Goal: Task Accomplishment & Management: Manage account settings

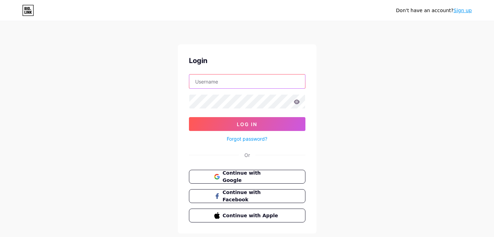
click at [229, 80] on input "text" at bounding box center [247, 82] width 116 height 14
type input "jasandjd@gmail.com"
click at [299, 102] on icon at bounding box center [297, 102] width 6 height 5
click at [299, 102] on icon at bounding box center [296, 102] width 6 height 5
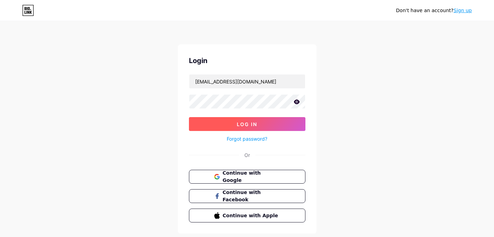
click at [292, 129] on button "Log In" at bounding box center [247, 124] width 117 height 14
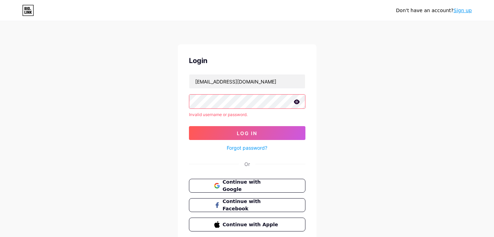
click at [467, 11] on link "Sign up" at bounding box center [463, 11] width 18 height 6
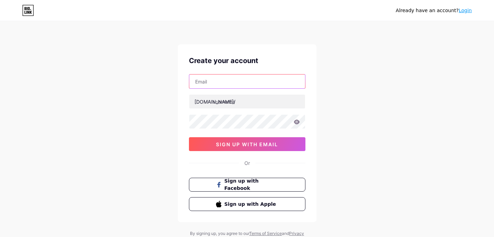
click at [252, 79] on input "text" at bounding box center [247, 82] width 116 height 14
type input "[EMAIL_ADDRESS][DOMAIN_NAME]"
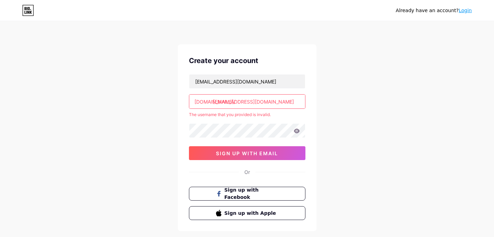
drag, startPoint x: 265, startPoint y: 100, endPoint x: 207, endPoint y: 100, distance: 57.9
click at [207, 100] on div "bio.link/ jasandjd@gmail.com" at bounding box center [247, 101] width 117 height 15
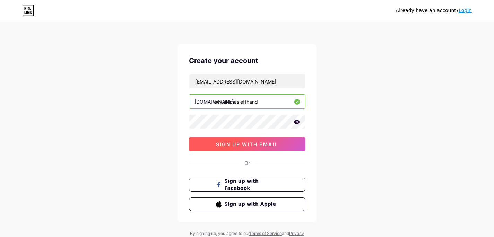
type input "tsukishimaslefthand"
click at [243, 145] on span "sign up with email" at bounding box center [247, 145] width 62 height 6
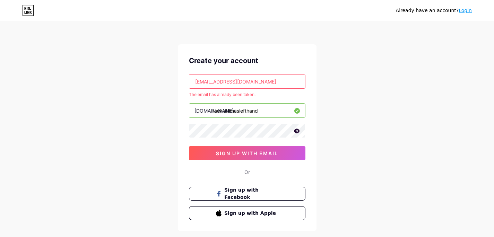
drag, startPoint x: 267, startPoint y: 111, endPoint x: 170, endPoint y: 109, distance: 96.8
click at [171, 109] on div "Already have an account? Login Create your account jasandjd@gmail.com The email…" at bounding box center [247, 137] width 494 height 274
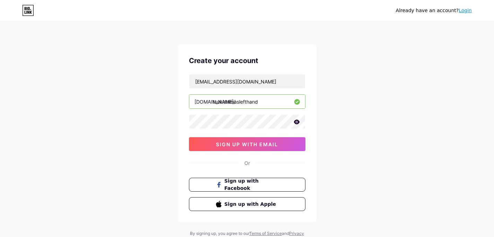
click at [386, 117] on div "Already have an account? Login Create your account jasandjd@gmail.com bio.link/…" at bounding box center [247, 132] width 494 height 265
click at [464, 13] on link "Login" at bounding box center [465, 11] width 13 height 6
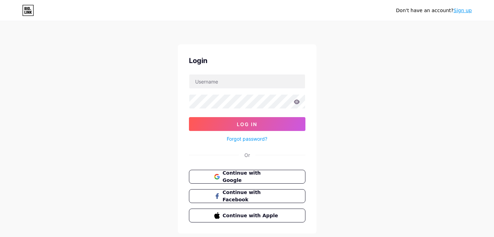
type input "[EMAIL_ADDRESS][DOMAIN_NAME]"
click at [263, 132] on div "Forgot password?" at bounding box center [247, 137] width 117 height 12
click at [246, 138] on link "Forgot password?" at bounding box center [247, 138] width 41 height 7
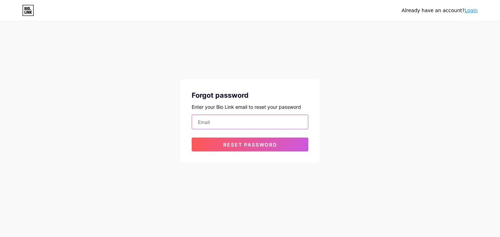
click at [231, 125] on input "email" at bounding box center [250, 122] width 116 height 14
type input "[EMAIL_ADDRESS][DOMAIN_NAME]"
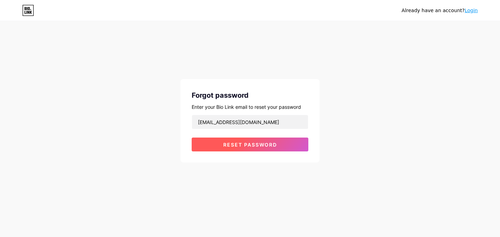
click at [248, 147] on span "Reset password" at bounding box center [250, 145] width 54 height 6
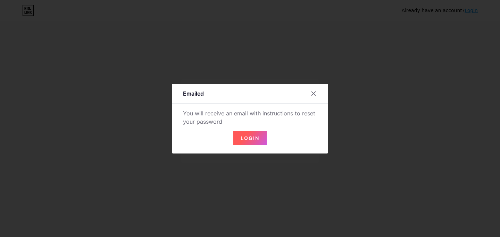
click at [253, 140] on span "Login" at bounding box center [249, 138] width 19 height 6
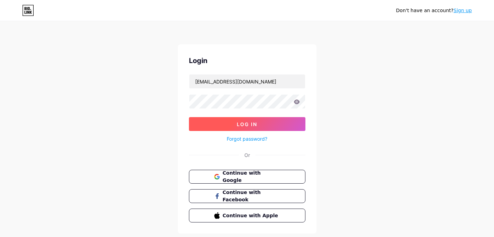
click at [230, 126] on button "Log In" at bounding box center [247, 124] width 117 height 14
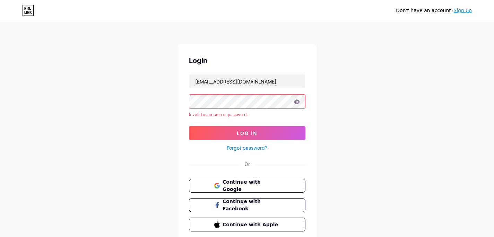
click at [255, 146] on link "Forgot password?" at bounding box center [247, 147] width 41 height 7
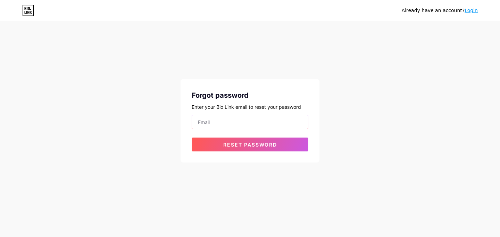
click at [250, 119] on input "email" at bounding box center [250, 122] width 116 height 14
type input "[EMAIL_ADDRESS][DOMAIN_NAME]"
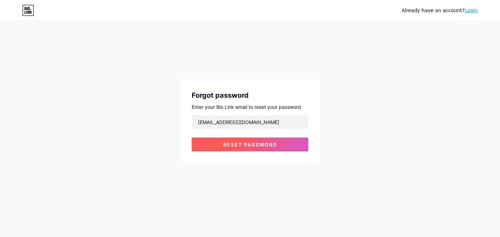
click at [283, 142] on button "Reset password" at bounding box center [249, 145] width 117 height 14
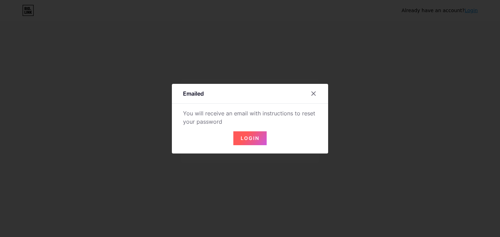
click at [243, 141] on span "Login" at bounding box center [249, 138] width 19 height 6
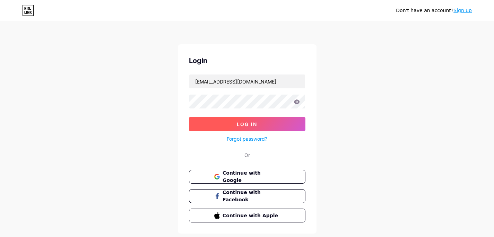
click at [245, 128] on button "Log In" at bounding box center [247, 124] width 117 height 14
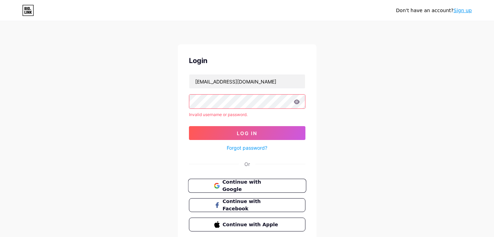
click at [260, 187] on span "Continue with Google" at bounding box center [251, 186] width 58 height 15
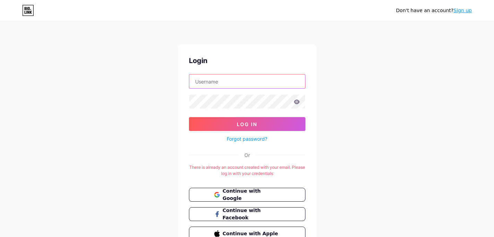
type input "[EMAIL_ADDRESS][DOMAIN_NAME]"
click at [244, 83] on input "[EMAIL_ADDRESS][DOMAIN_NAME]" at bounding box center [247, 82] width 116 height 14
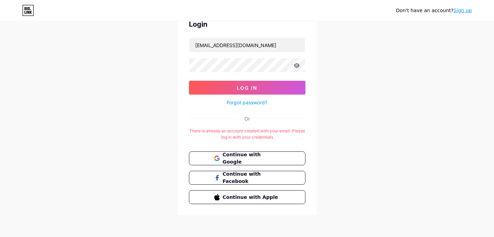
click at [460, 10] on link "Sign up" at bounding box center [463, 11] width 18 height 6
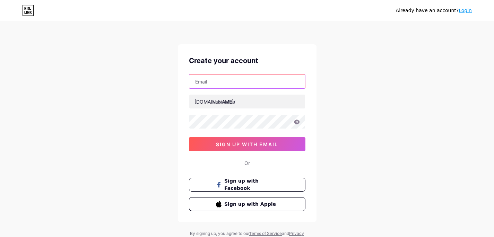
type input "[EMAIL_ADDRESS][DOMAIN_NAME]"
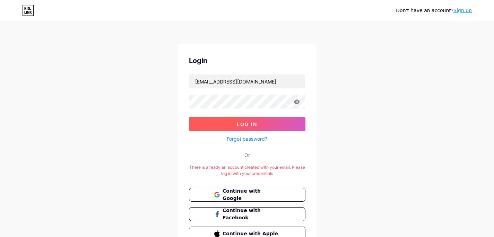
click at [233, 126] on button "Log In" at bounding box center [247, 124] width 117 height 14
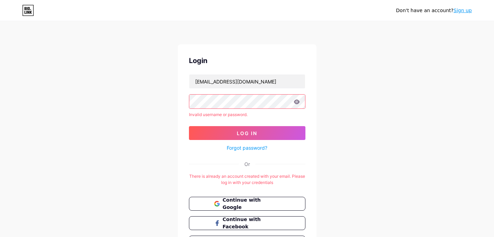
click at [297, 101] on icon at bounding box center [297, 102] width 6 height 5
click at [298, 103] on icon at bounding box center [297, 102] width 6 height 5
click at [187, 101] on div "Login [EMAIL_ADDRESS][DOMAIN_NAME] Invalid username or password. Log In Forgot …" at bounding box center [247, 152] width 139 height 216
click at [298, 101] on icon at bounding box center [297, 102] width 6 height 5
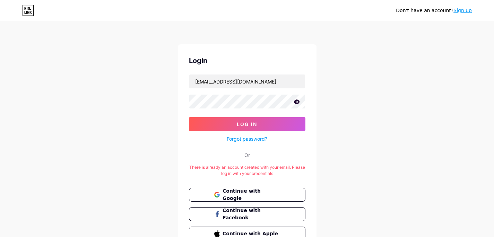
click at [403, 208] on div "Don't have an account? Sign up Login [EMAIL_ADDRESS][DOMAIN_NAME] Log In Forgot…" at bounding box center [247, 137] width 494 height 274
click at [299, 101] on icon at bounding box center [297, 102] width 6 height 5
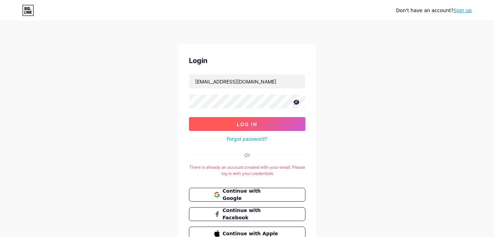
click at [224, 122] on button "Log In" at bounding box center [247, 124] width 117 height 14
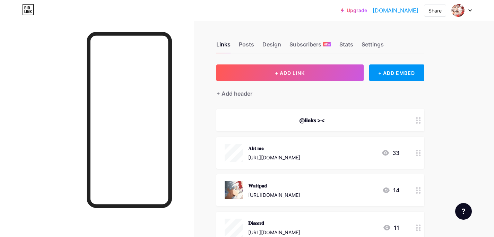
click at [469, 12] on div at bounding box center [462, 10] width 20 height 12
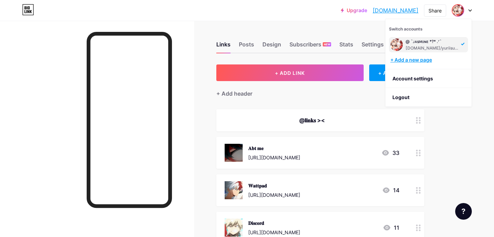
click at [426, 59] on div "+ Add a new page" at bounding box center [430, 60] width 78 height 7
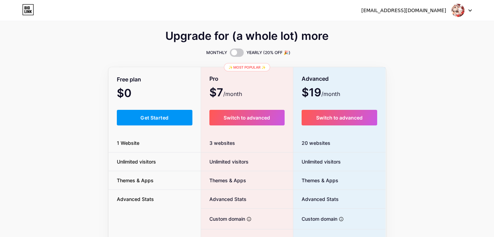
click at [456, 8] on img at bounding box center [458, 10] width 13 height 13
click at [409, 30] on link "Dashboard" at bounding box center [429, 28] width 86 height 19
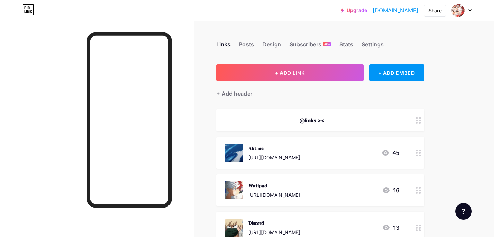
click at [406, 11] on link "[DOMAIN_NAME]" at bounding box center [396, 10] width 46 height 8
click at [456, 8] on img at bounding box center [458, 10] width 11 height 11
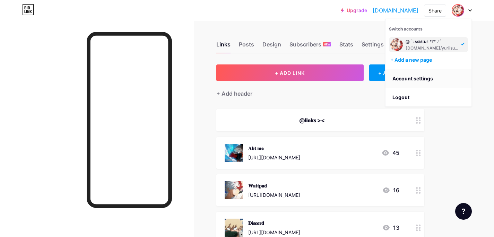
click at [418, 78] on link "Account settings" at bounding box center [429, 78] width 86 height 19
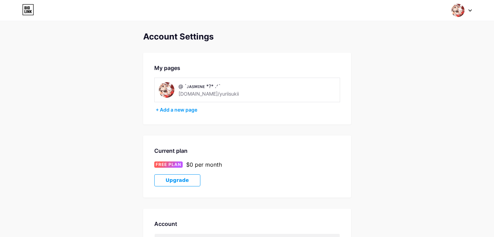
click at [204, 94] on div "[DOMAIN_NAME]/yuriisukii" at bounding box center [209, 93] width 60 height 7
drag, startPoint x: 219, startPoint y: 86, endPoint x: 149, endPoint y: 81, distance: 69.9
click at [155, 84] on div "@ `ᴊᴀsᴍɪɴᴇ *?* .ᐟ` [DOMAIN_NAME]/yuriisukii" at bounding box center [247, 90] width 186 height 25
click at [210, 95] on div "[DOMAIN_NAME]/yuriisukii" at bounding box center [209, 93] width 60 height 7
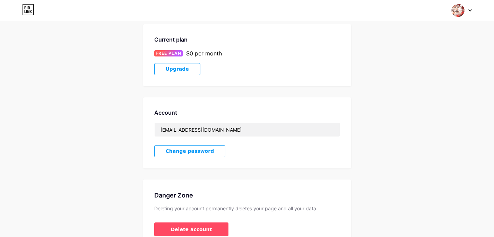
scroll to position [150, 0]
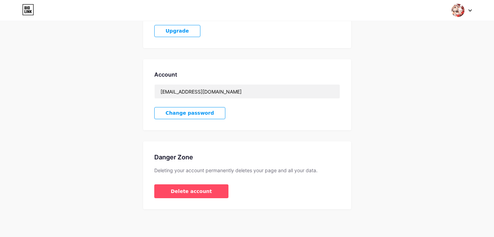
click at [200, 110] on span "Change password" at bounding box center [190, 113] width 49 height 6
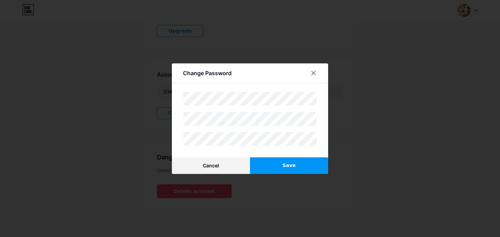
click at [274, 161] on button "Save" at bounding box center [289, 165] width 78 height 17
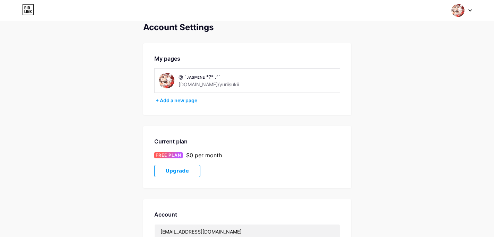
scroll to position [0, 0]
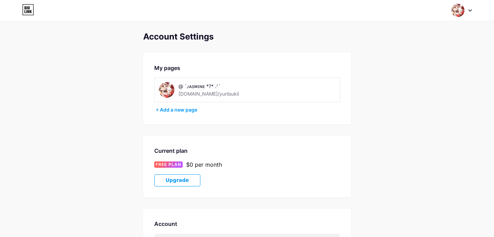
click at [195, 96] on div "[DOMAIN_NAME]/yuriisukii" at bounding box center [209, 93] width 60 height 7
drag, startPoint x: 220, startPoint y: 93, endPoint x: 128, endPoint y: 88, distance: 92.4
click at [133, 88] on div "Account Settings My pages @ `ᴊᴀsᴍɪɴᴇ *?* .ᐟ` [DOMAIN_NAME]/yuriisukii + Add a n…" at bounding box center [247, 195] width 494 height 327
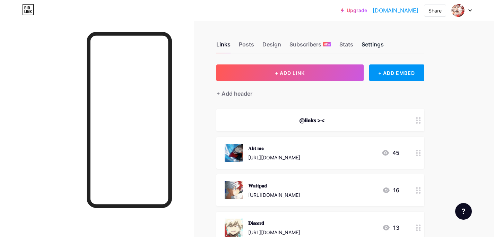
click at [369, 43] on div "Settings" at bounding box center [373, 46] width 22 height 12
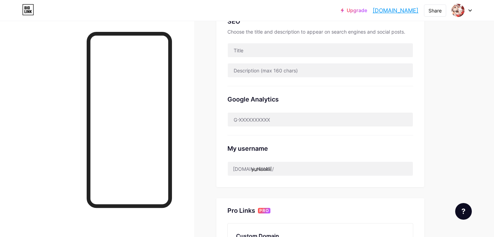
scroll to position [157, 0]
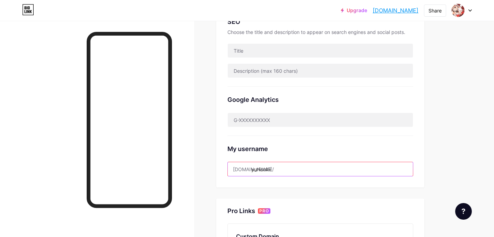
drag, startPoint x: 285, startPoint y: 171, endPoint x: 230, endPoint y: 169, distance: 55.2
click at [230, 169] on input "yuriisukii" at bounding box center [320, 169] width 185 height 14
paste input "tsukishimaslefthand"
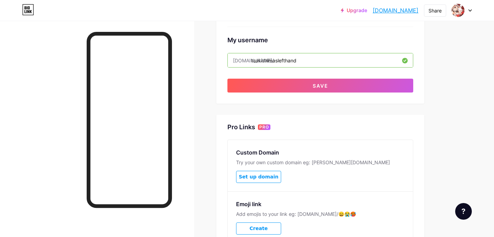
scroll to position [273, 0]
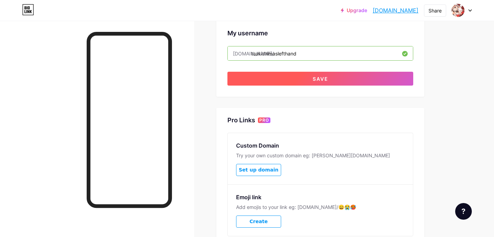
type input "tsukishimaslefthand"
click at [301, 77] on button "Save" at bounding box center [321, 79] width 186 height 14
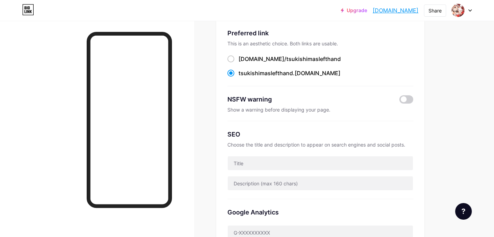
scroll to position [45, 0]
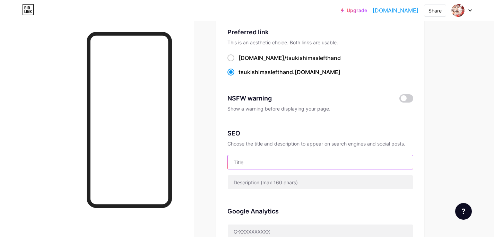
click at [305, 164] on input "text" at bounding box center [320, 162] width 185 height 14
type input "i"
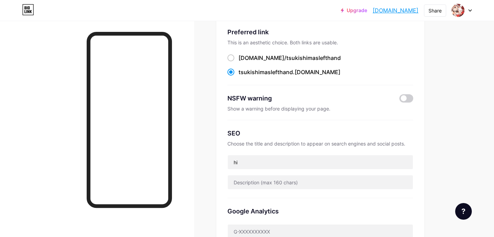
click at [399, 215] on div "Google Analytics" at bounding box center [321, 211] width 186 height 9
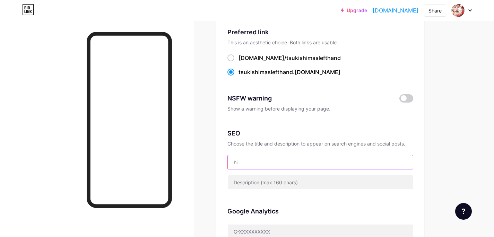
click at [337, 160] on input "hi" at bounding box center [320, 162] width 185 height 14
type input "h"
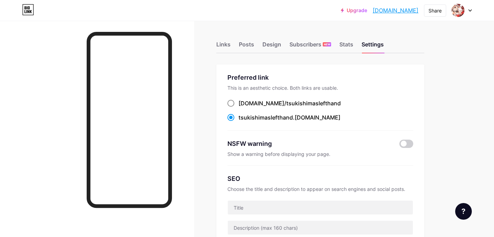
click at [287, 103] on span "tsukishimaslefthand" at bounding box center [314, 103] width 54 height 7
click at [243, 108] on input "[DOMAIN_NAME]/ tsukishimaslefthand" at bounding box center [241, 110] width 5 height 5
radio input "true"
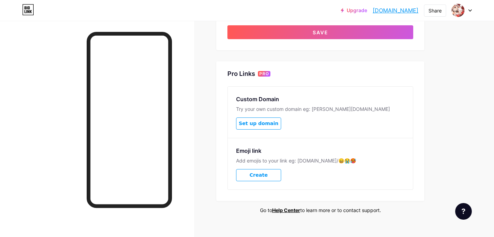
scroll to position [319, 0]
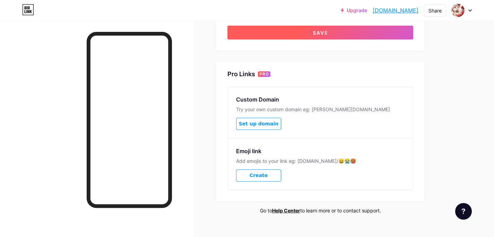
click at [372, 34] on button "Save" at bounding box center [321, 33] width 186 height 14
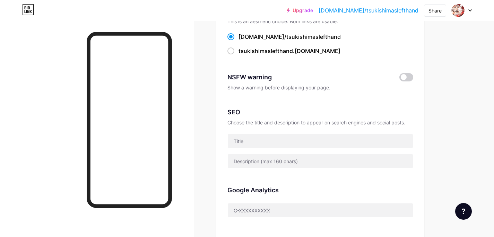
scroll to position [0, 0]
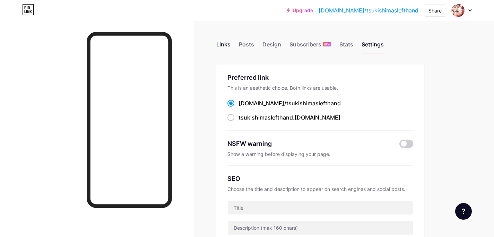
click at [229, 48] on div "Links" at bounding box center [223, 46] width 14 height 12
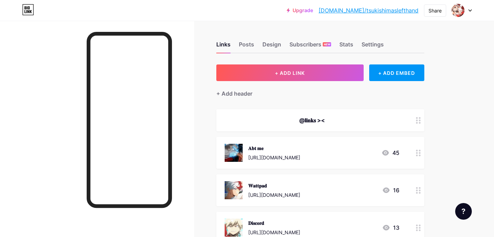
click at [323, 123] on div "@𝐥𝐢𝐧𝐤𝐬 ><" at bounding box center [312, 120] width 175 height 8
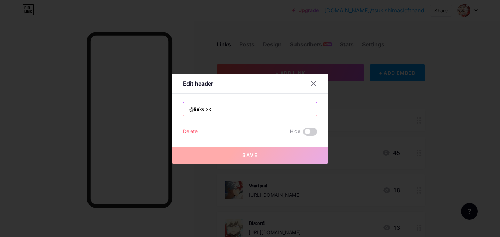
click at [261, 112] on input "@𝐥𝐢𝐧𝐤𝐬 ><" at bounding box center [249, 109] width 133 height 14
drag, startPoint x: 255, startPoint y: 112, endPoint x: 163, endPoint y: 109, distance: 91.6
click at [163, 109] on div "Edit header @𝐥𝐢𝐧𝐤𝐬 >< Delete Hide Save" at bounding box center [250, 118] width 500 height 237
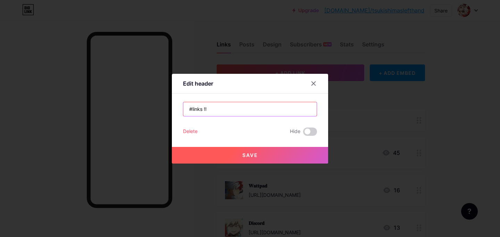
type input "#links !!"
click at [254, 158] on span "Save" at bounding box center [250, 155] width 16 height 6
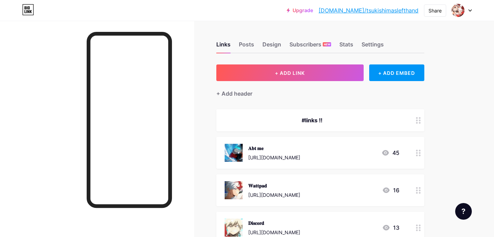
click at [245, 151] on div "𝐀𝐛𝐭 𝐦𝐞 [URL][DOMAIN_NAME]" at bounding box center [263, 153] width 76 height 18
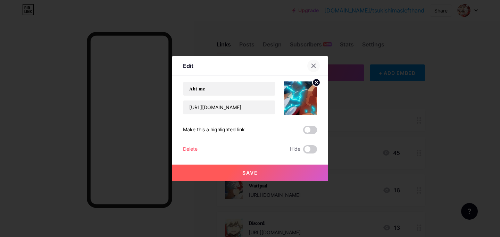
click at [310, 65] on icon at bounding box center [313, 66] width 6 height 6
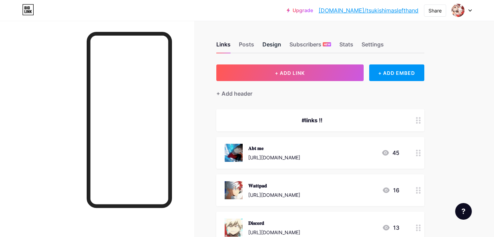
click at [272, 42] on div "Design" at bounding box center [272, 46] width 19 height 12
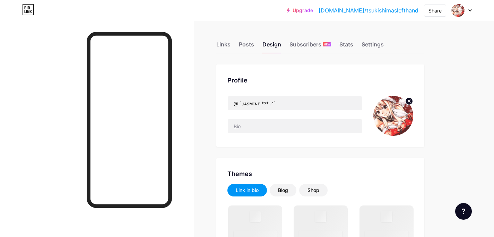
click at [406, 102] on circle at bounding box center [410, 101] width 8 height 8
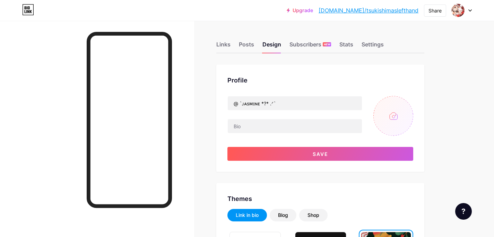
click at [393, 118] on input "file" at bounding box center [394, 116] width 40 height 40
type input "C:\fakepath\1VERSE Aito.jpeg"
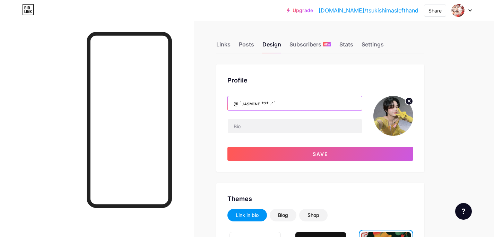
click at [292, 102] on input "@ `ᴊᴀsᴍɪɴᴇ *?* .ᐟ`" at bounding box center [295, 103] width 134 height 14
drag, startPoint x: 292, startPoint y: 102, endPoint x: 225, endPoint y: 99, distance: 67.0
click at [225, 99] on div "Profile @ `ᴊᴀsᴍɪɴᴇ *?* .ᐟ` Save" at bounding box center [320, 119] width 208 height 108
click at [261, 103] on input "@ `ᴊᴀsᴍɪɴᴇ *?* .ᐟ`" at bounding box center [295, 103] width 134 height 14
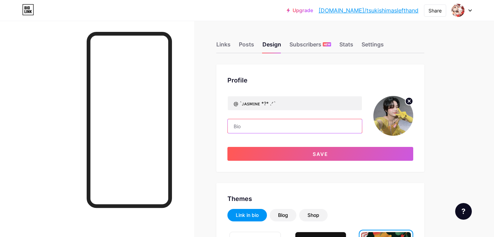
click at [243, 122] on input "text" at bounding box center [295, 126] width 134 height 14
paste input "Hihi !! Im [PERSON_NAME] (˶ᵔ ᵕ ᵔ˶), i use he/him pronouns and im [DEMOGRAPHIC_D…"
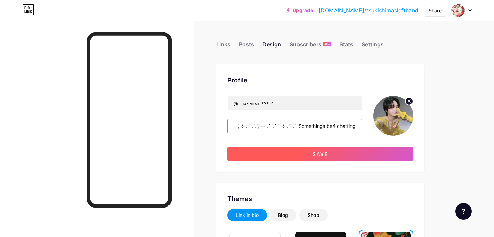
type input "Hihi !! Im [PERSON_NAME] (˶ᵔ ᵕ ᵔ˶), i use he/him pronouns and im [DEMOGRAPHIC_D…"
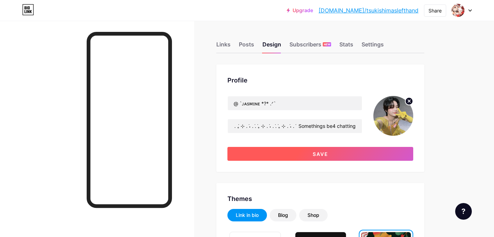
scroll to position [0, 0]
click at [284, 158] on button "Save" at bounding box center [321, 154] width 186 height 14
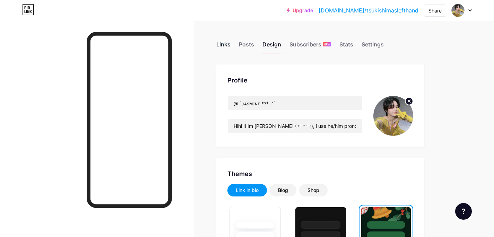
click at [219, 41] on div "Links" at bounding box center [223, 46] width 14 height 12
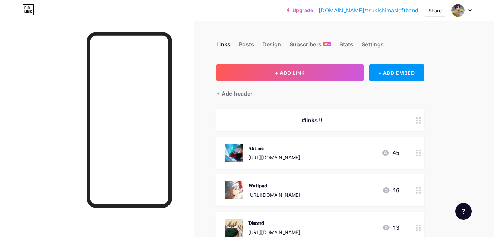
click at [417, 155] on circle at bounding box center [417, 156] width 2 height 2
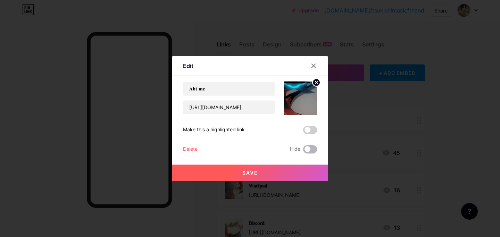
click at [304, 151] on span at bounding box center [310, 149] width 14 height 8
click at [303, 151] on input "checkbox" at bounding box center [303, 151] width 0 height 0
click at [252, 173] on span "Save" at bounding box center [250, 173] width 16 height 6
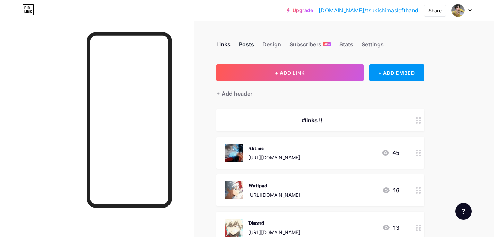
click at [243, 44] on div "Posts" at bounding box center [246, 46] width 15 height 12
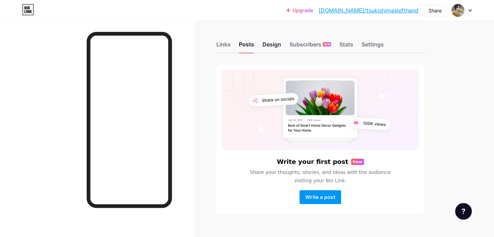
click at [275, 45] on div "Design" at bounding box center [272, 46] width 19 height 12
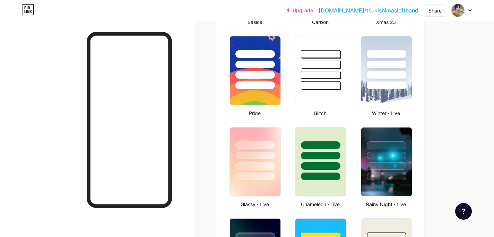
scroll to position [304, 0]
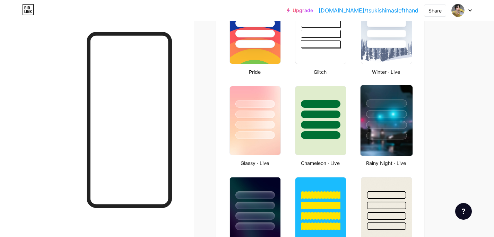
click at [404, 91] on div at bounding box center [386, 112] width 52 height 54
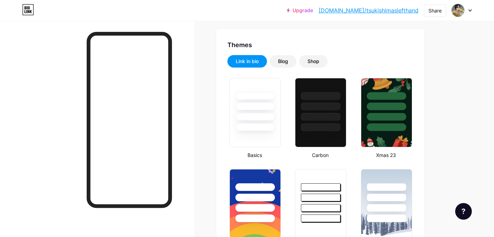
scroll to position [0, 0]
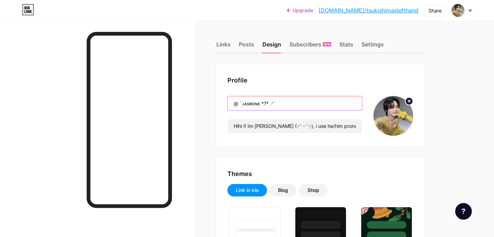
click at [282, 105] on input "@ `ᴊᴀsᴍɪɴᴇ *?* .ᐟ`" at bounding box center [295, 103] width 134 height 14
click at [249, 103] on input "@ `ᴊᴀsᴍɪɴᴇ *?* .ᐟ`" at bounding box center [295, 103] width 134 height 14
paste input "𝘫𝘪𝘺𝘢𝘢"
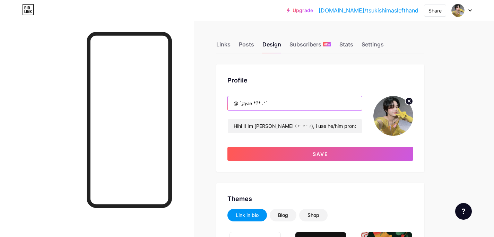
click at [257, 104] on input "@ `𝘫𝘪𝘺𝘢𝘢 *?* .ᐟ`" at bounding box center [295, 103] width 134 height 14
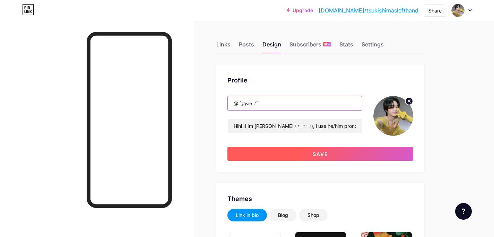
type input "@ `𝘫𝘪𝘺𝘢𝘢 .ᐟ`"
click at [289, 153] on button "Save" at bounding box center [321, 154] width 186 height 14
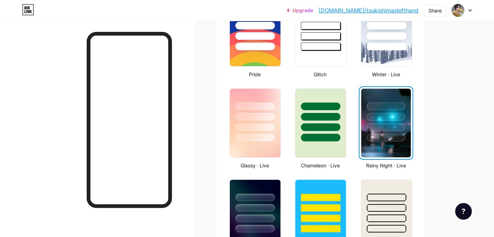
scroll to position [359, 0]
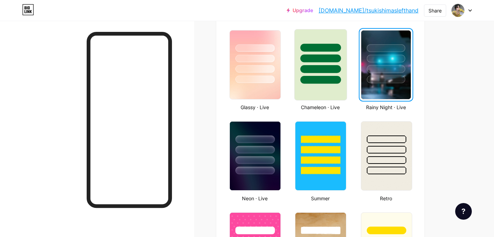
click at [325, 98] on div at bounding box center [321, 64] width 53 height 71
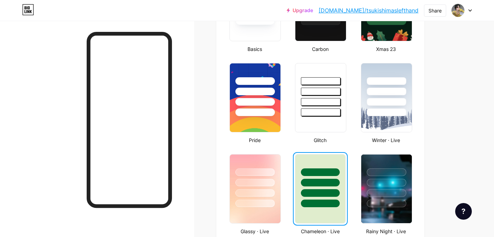
scroll to position [0, 0]
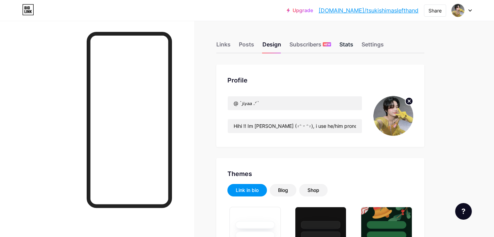
click at [346, 46] on div "Stats" at bounding box center [347, 46] width 14 height 12
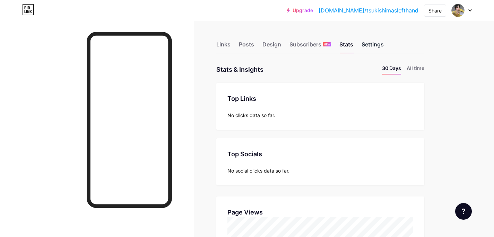
click at [372, 41] on div "Settings" at bounding box center [373, 46] width 22 height 12
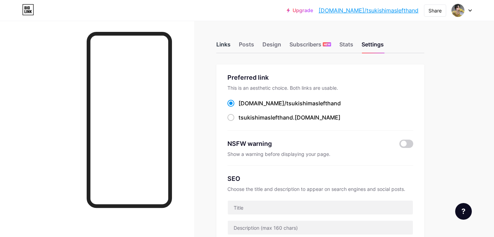
click at [226, 48] on div "Links" at bounding box center [223, 46] width 14 height 12
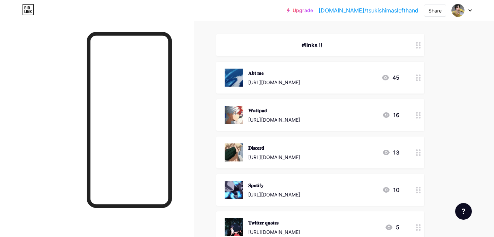
scroll to position [76, 0]
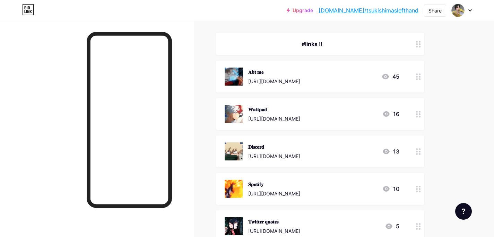
click at [300, 121] on div "[URL][DOMAIN_NAME]" at bounding box center [274, 118] width 52 height 7
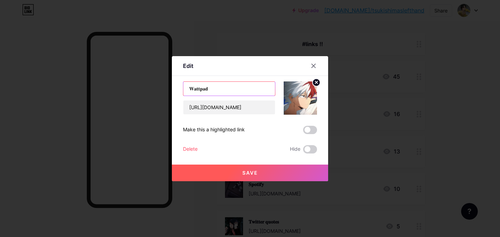
drag, startPoint x: 214, startPoint y: 91, endPoint x: 154, endPoint y: 90, distance: 59.7
click at [156, 90] on div "Edit Content YouTube Play YouTube video without leaving your page. ADD Vimeo Pl…" at bounding box center [250, 118] width 500 height 237
click at [416, 116] on div at bounding box center [250, 118] width 500 height 237
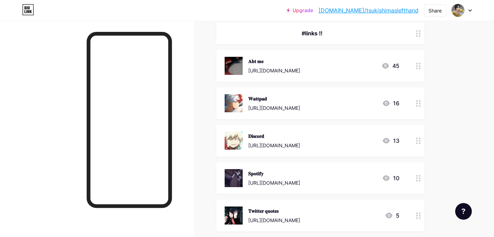
scroll to position [84, 0]
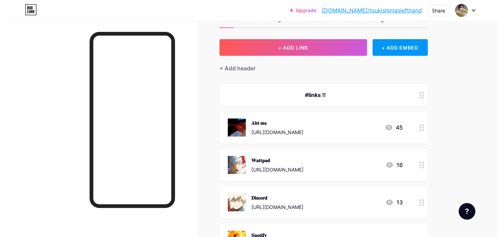
scroll to position [31, 0]
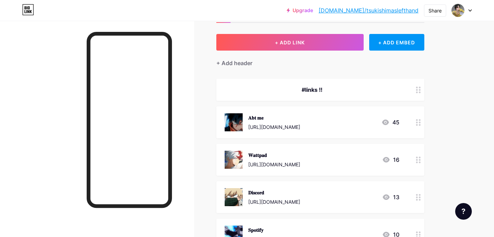
click at [300, 161] on div "[URL][DOMAIN_NAME]" at bounding box center [274, 164] width 52 height 7
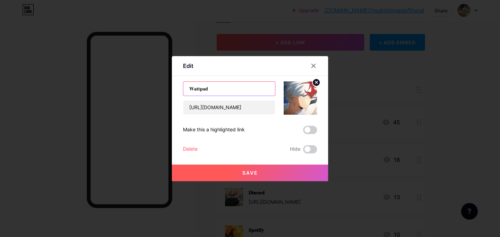
drag, startPoint x: 221, startPoint y: 92, endPoint x: 137, endPoint y: 91, distance: 84.6
click at [140, 92] on div "Edit Content YouTube Play YouTube video without leaving your page. ADD Vimeo Pl…" at bounding box center [250, 118] width 500 height 237
paste input "𝘱𝘰𝘵𝘪𝘧𝘺 𝘛𝘪𝘬𝘵𝘰𝘬 𝘗𝘪𝘯𝘵𝘦𝘳𝘦𝘴𝘵 𝘙𝘰𝘣𝘭𝘰𝘹 𝘐𝘯𝘴𝘵𝘢𝘨𝘳𝘢𝘮"
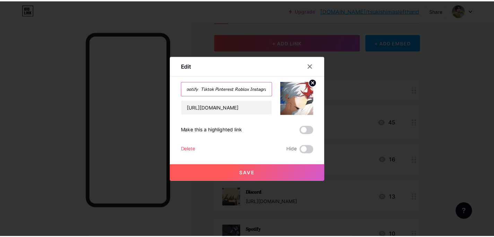
scroll to position [0, 0]
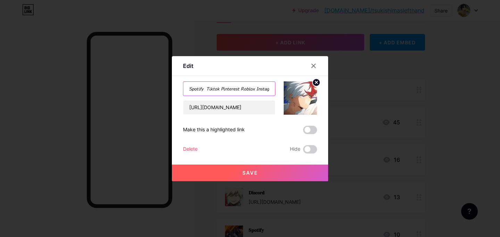
drag, startPoint x: 269, startPoint y: 89, endPoint x: 204, endPoint y: 88, distance: 64.9
click at [204, 88] on input "𝘚𝘱𝘰𝘵𝘪𝘧𝘺 𝘛𝘪𝘬𝘵𝘰𝘬 𝘗𝘪𝘯𝘵𝘦𝘳𝘦𝘴𝘵 𝘙𝘰𝘣𝘭𝘰𝘹 𝘐𝘯𝘴𝘵𝘢𝘨𝘳𝘢𝘮" at bounding box center [229, 89] width 92 height 14
type input "𝘚𝘱𝘰𝘵𝘪𝘧𝘺"
click at [251, 172] on span "Save" at bounding box center [250, 173] width 16 height 6
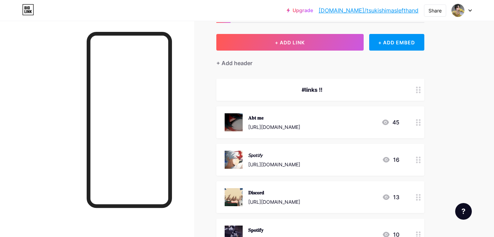
click at [415, 199] on div at bounding box center [419, 197] width 12 height 32
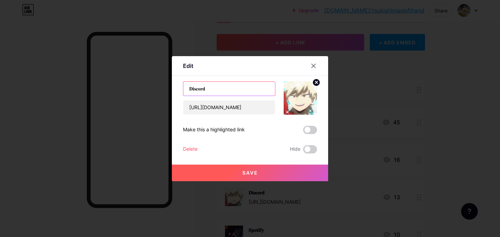
drag, startPoint x: 236, startPoint y: 89, endPoint x: 111, endPoint y: 88, distance: 124.9
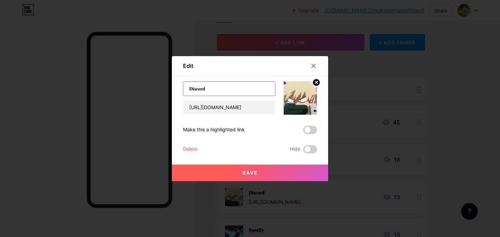
click at [111, 89] on div "Edit Content YouTube Play YouTube video without leaving your page. ADD Vimeo Pl…" at bounding box center [250, 118] width 500 height 237
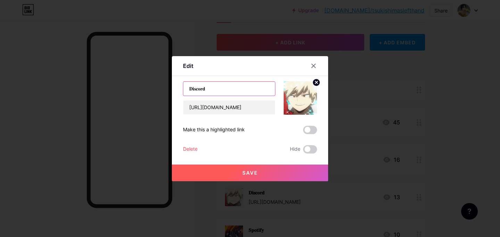
paste input "𝘪𝘬𝘵𝘰𝘬 𝘗𝘪𝘯𝘵𝘦𝘳𝘦𝘴𝘵 𝘙𝘰𝘣𝘭𝘰𝘹 𝘐𝘯𝘴𝘵𝘢𝘨𝘳𝘢𝘮"
drag, startPoint x: 256, startPoint y: 88, endPoint x: 200, endPoint y: 88, distance: 56.2
click at [200, 88] on input "𝘛𝘪𝘬𝘵𝘰𝘬 𝘗𝘪𝘯𝘵𝘦𝘳𝘦𝘴𝘵 𝘙𝘰𝘣𝘭𝘰𝘹 𝘐𝘯𝘴𝘵𝘢𝘨𝘳𝘢𝘮" at bounding box center [229, 89] width 92 height 14
type input "𝘛𝘪𝘬𝘵𝘰𝘬"
click at [255, 175] on button "Save" at bounding box center [250, 173] width 156 height 17
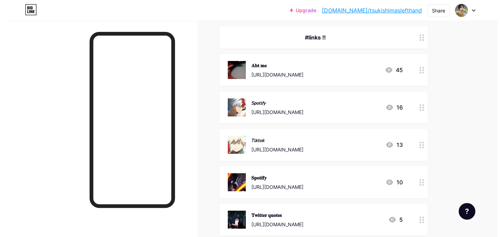
scroll to position [84, 0]
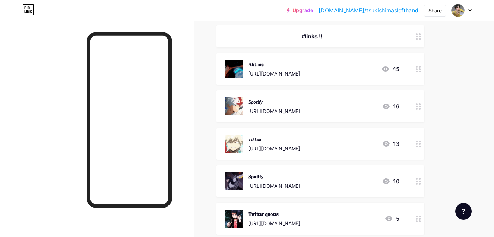
click at [414, 108] on div at bounding box center [419, 107] width 12 height 32
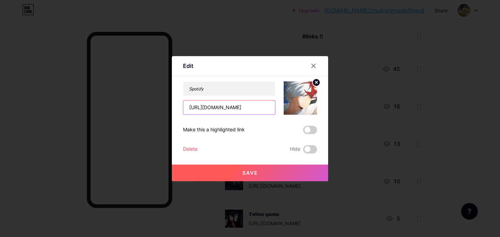
click at [249, 108] on input "[URL][DOMAIN_NAME]" at bounding box center [229, 108] width 92 height 14
paste input "https://open.spotify.com/user/3127pgusz2cpz55gnil4t2g5r4ly"
paste input "open.spotify.com/user/3127pgusz2cpz55gnil4t2g5r4ly"
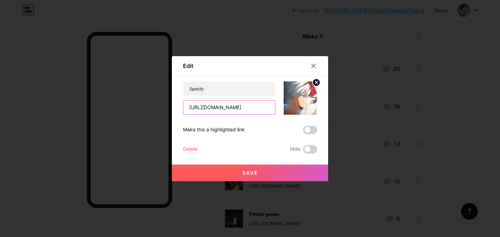
type input "https://open.spotify.com/user/3127pgusz2cpz55gnil4t2g5r4ly"
click at [314, 83] on circle at bounding box center [316, 83] width 8 height 8
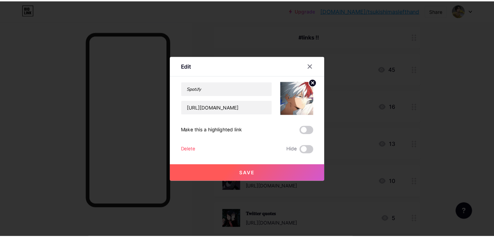
scroll to position [0, 0]
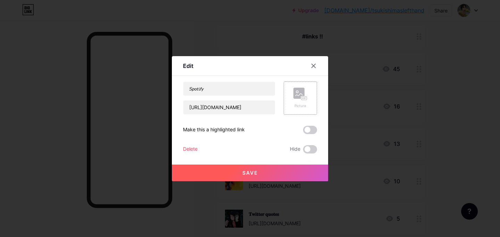
click at [293, 101] on div "Picture" at bounding box center [300, 98] width 14 height 21
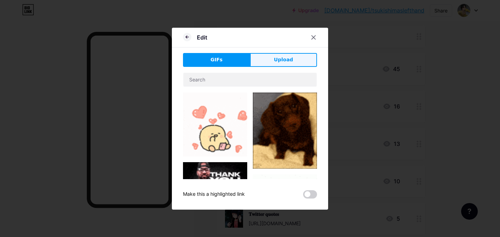
click at [271, 61] on button "Upload" at bounding box center [283, 60] width 67 height 14
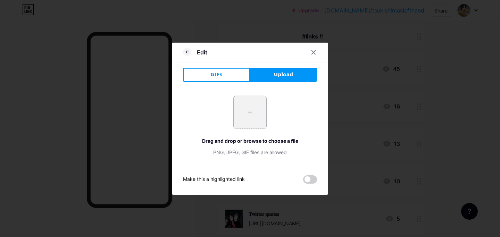
click at [237, 123] on input "file" at bounding box center [249, 112] width 33 height 33
type input "C:\fakepath\0053d8e1ba560ac92747ea8db288d504.jpg"
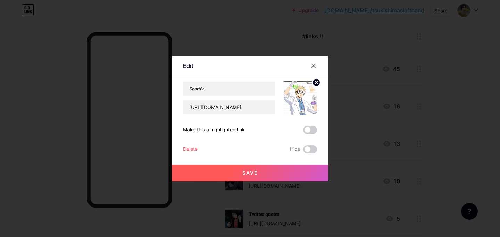
click at [267, 171] on button "Save" at bounding box center [250, 173] width 156 height 17
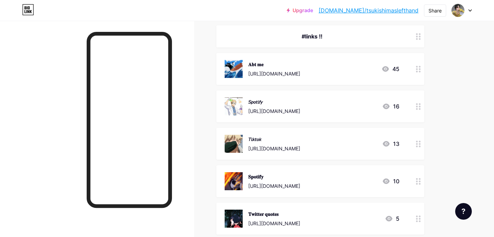
click at [416, 141] on icon at bounding box center [418, 144] width 5 height 7
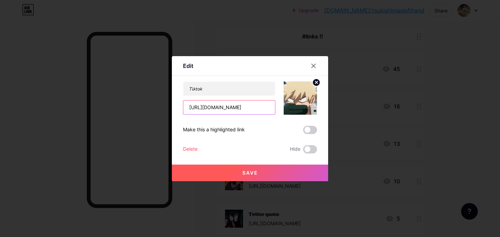
click at [233, 106] on input "[URL][DOMAIN_NAME]" at bounding box center [229, 108] width 92 height 14
paste input "www.tiktok.com/@lixxyu1n"
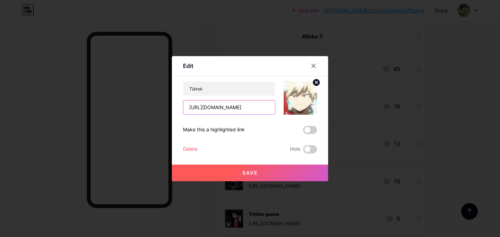
type input "https://www.tiktok.com/@lixxyu1n"
click at [314, 80] on circle at bounding box center [316, 83] width 8 height 8
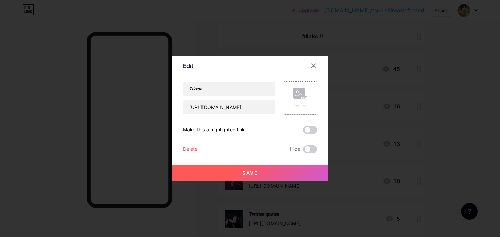
click at [302, 102] on div "Picture" at bounding box center [300, 98] width 14 height 21
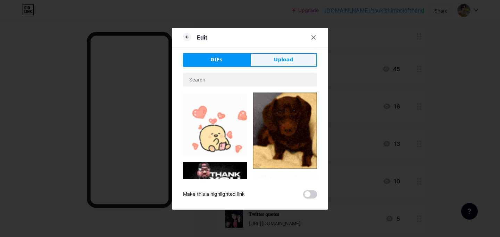
click at [270, 61] on button "Upload" at bounding box center [283, 60] width 67 height 14
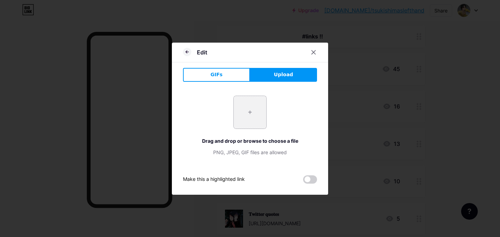
click at [259, 105] on input "file" at bounding box center [249, 112] width 33 height 33
type input "C:\fakepath\65b0a2a2-ef51-48dc-bfe2-334975f383e3.jpeg"
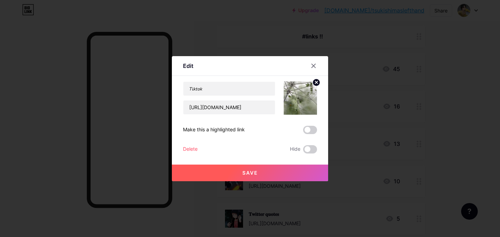
click at [250, 171] on span "Save" at bounding box center [250, 173] width 16 height 6
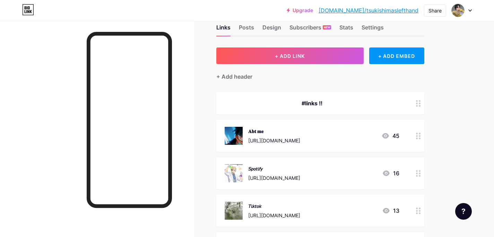
scroll to position [8, 0]
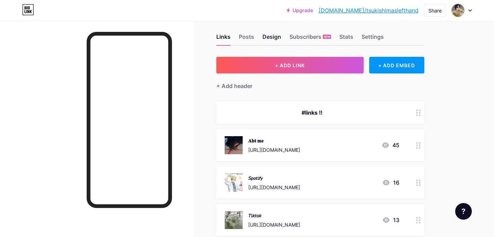
click at [269, 37] on div "Design" at bounding box center [272, 39] width 19 height 12
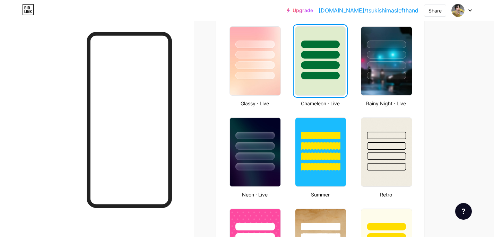
scroll to position [364, 0]
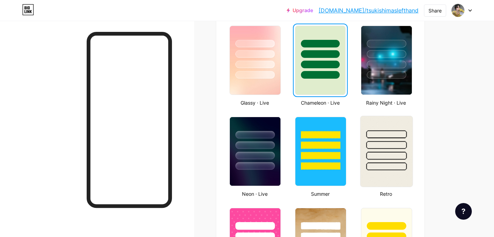
click at [384, 143] on div at bounding box center [386, 145] width 41 height 8
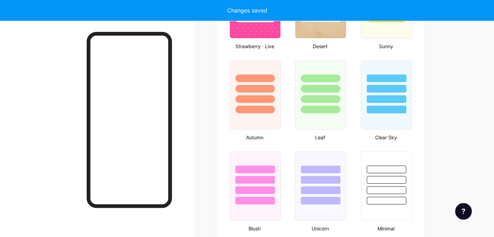
scroll to position [602, 0]
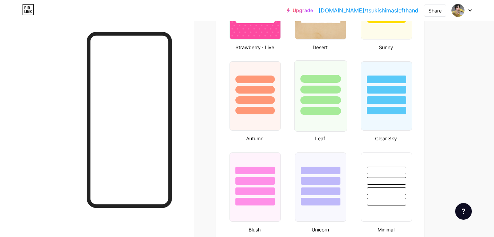
click at [335, 103] on div at bounding box center [321, 100] width 41 height 8
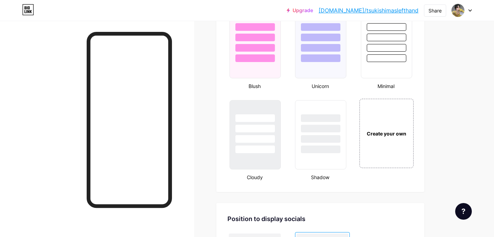
scroll to position [748, 0]
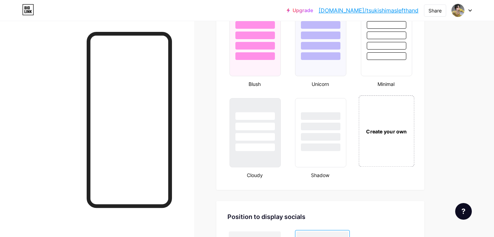
click at [383, 143] on div "Create your own" at bounding box center [387, 130] width 56 height 71
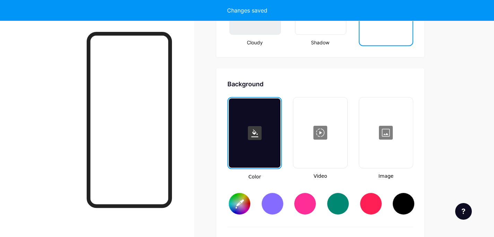
type input "#ffffff"
type input "#000000"
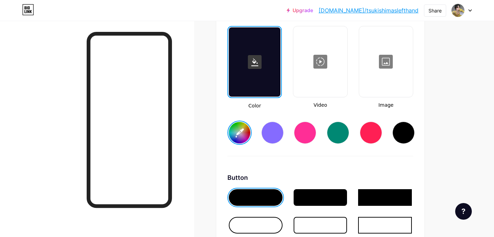
scroll to position [966, 0]
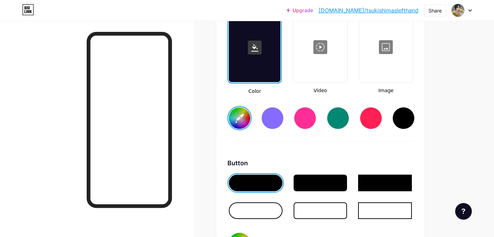
click at [378, 67] on div at bounding box center [386, 46] width 52 height 69
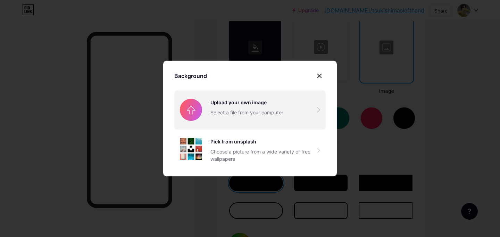
click at [279, 120] on input "file" at bounding box center [249, 110] width 151 height 39
click at [224, 119] on input "file" at bounding box center [249, 110] width 151 height 39
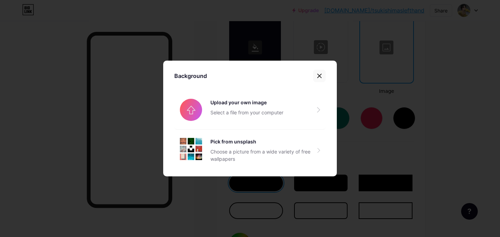
click at [317, 77] on icon at bounding box center [319, 76] width 6 height 6
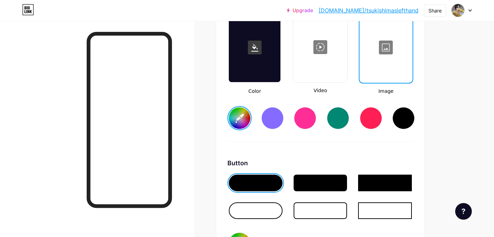
click at [382, 60] on div at bounding box center [386, 47] width 52 height 69
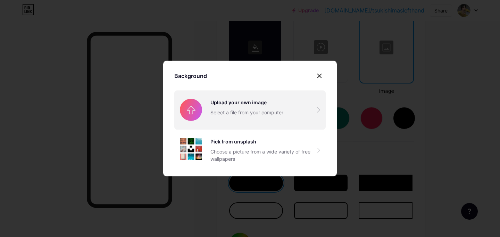
click at [215, 106] on input "file" at bounding box center [249, 110] width 151 height 39
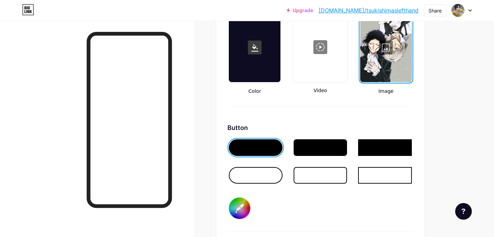
click at [310, 146] on div at bounding box center [321, 147] width 54 height 17
click at [388, 143] on div at bounding box center [385, 147] width 54 height 17
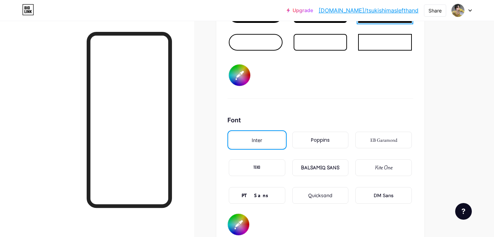
scroll to position [1102, 0]
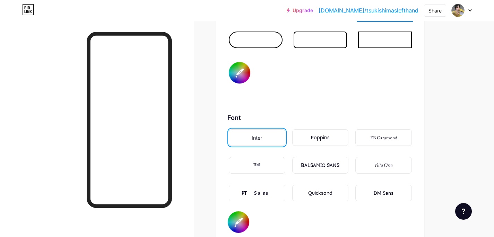
click at [373, 196] on div "DM Sans" at bounding box center [384, 193] width 57 height 17
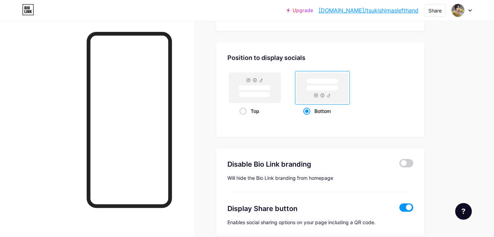
scroll to position [1315, 0]
click at [251, 96] on rect at bounding box center [255, 95] width 32 height 5
click at [244, 118] on input "Top" at bounding box center [242, 120] width 5 height 5
radio input "true"
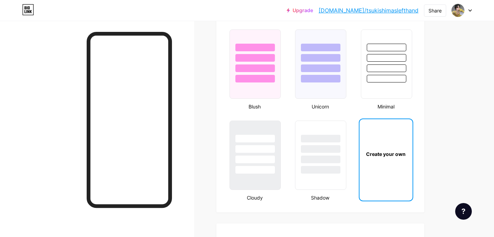
scroll to position [444, 0]
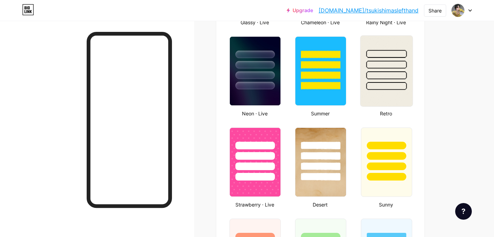
click at [394, 77] on div at bounding box center [386, 75] width 41 height 8
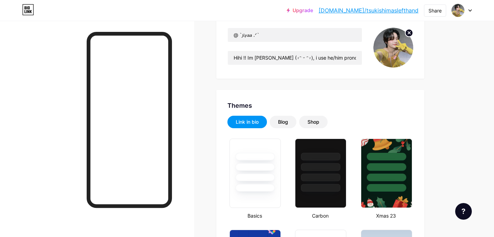
scroll to position [0, 0]
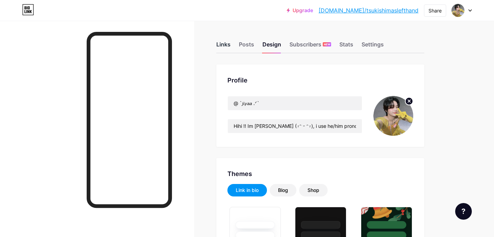
click at [225, 45] on div "Links" at bounding box center [223, 46] width 14 height 12
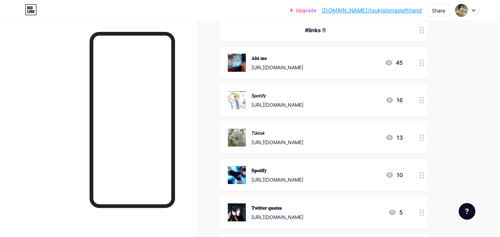
scroll to position [91, 0]
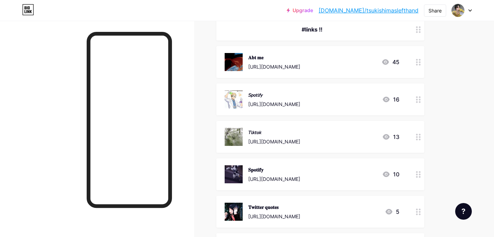
click at [292, 179] on div "[URL][DOMAIN_NAME]" at bounding box center [274, 179] width 52 height 7
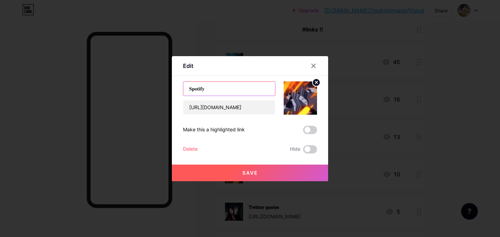
drag, startPoint x: 224, startPoint y: 91, endPoint x: 160, endPoint y: 89, distance: 64.2
click at [160, 89] on div "Edit Content YouTube Play YouTube video without leaving your page. ADD Vimeo Pl…" at bounding box center [250, 118] width 500 height 237
paste input "text"
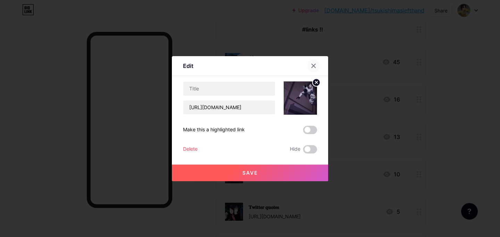
click at [312, 65] on icon at bounding box center [314, 66] width 4 height 4
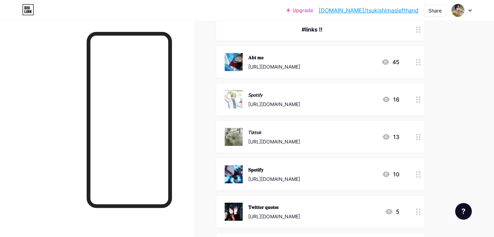
click at [418, 172] on icon at bounding box center [418, 174] width 5 height 7
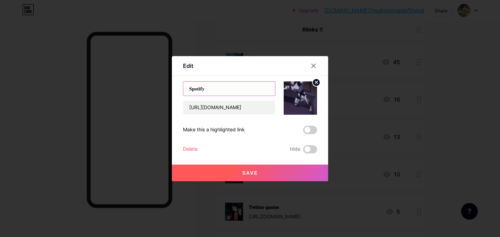
click at [230, 95] on input "𝐒𝐩𝐨𝐭𝐢𝐟𝐲" at bounding box center [229, 89] width 92 height 14
drag, startPoint x: 225, startPoint y: 84, endPoint x: 134, endPoint y: 78, distance: 91.4
click at [134, 78] on div "Edit Content YouTube Play YouTube video without leaving your page. ADD Vimeo Pl…" at bounding box center [250, 118] width 500 height 237
drag, startPoint x: 213, startPoint y: 90, endPoint x: 159, endPoint y: 90, distance: 53.8
click at [160, 90] on div "Edit Content YouTube Play YouTube video without leaving your page. ADD Vimeo Pl…" at bounding box center [250, 118] width 500 height 237
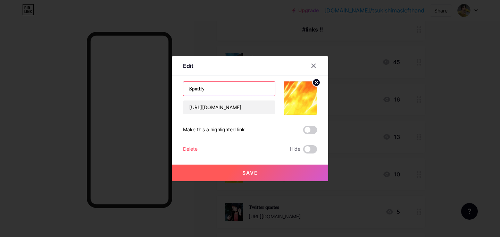
paste input "𝘱𝘰𝘵𝘪𝘧𝘺 𝘛𝘪𝘬𝘵𝘰𝘬 𝘗𝘪𝘯𝘵𝘦𝘳𝘦𝘴𝘵 𝘙𝘰𝘣𝘭𝘰𝘹 𝘐𝘯𝘴𝘵𝘢𝘨𝘳𝘢𝘮"
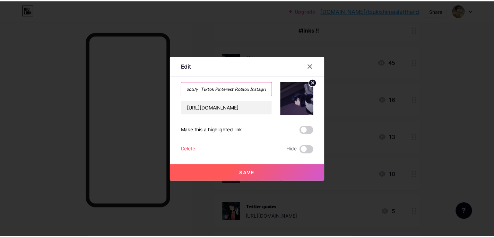
scroll to position [0, 0]
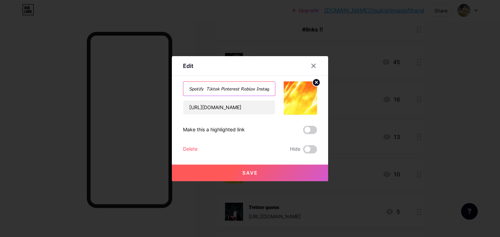
drag, startPoint x: 212, startPoint y: 89, endPoint x: 164, endPoint y: 86, distance: 48.6
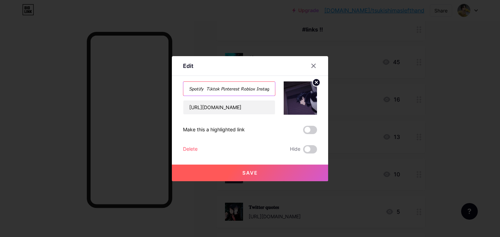
click at [164, 87] on div "Edit Content YouTube Play YouTube video without leaving your page. ADD Vimeo Pl…" at bounding box center [250, 118] width 500 height 237
drag, startPoint x: 206, startPoint y: 89, endPoint x: 263, endPoint y: 92, distance: 57.3
click at [263, 92] on input "𝘗𝘪𝘯𝘵𝘦𝘳𝘦𝘴𝘵 𝘙𝘰𝘣𝘭𝘰𝘹 𝘐𝘯𝘴𝘵𝘢𝘨𝘳𝘢𝘮" at bounding box center [229, 89] width 92 height 14
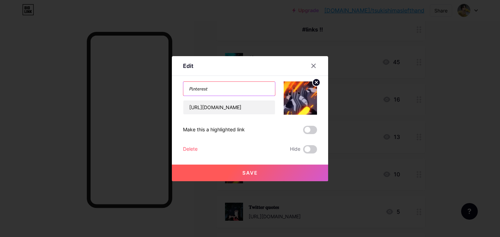
type input "𝘗𝘪𝘯𝘵𝘦𝘳𝘦𝘴𝘵"
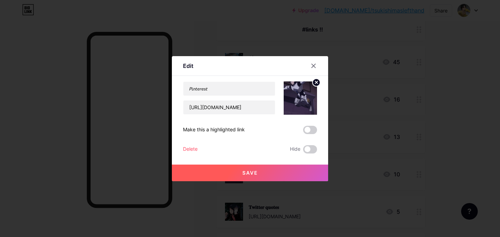
click at [254, 176] on button "Save" at bounding box center [250, 173] width 156 height 17
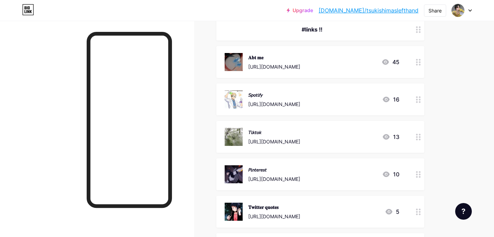
click at [419, 212] on icon at bounding box center [418, 212] width 5 height 7
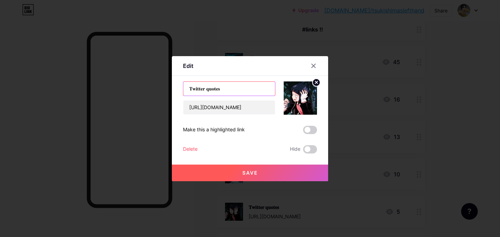
drag, startPoint x: 223, startPoint y: 89, endPoint x: 169, endPoint y: 89, distance: 53.8
click at [172, 89] on div "Edit Content YouTube Play YouTube video without leaving your page. ADD Vimeo Pl…" at bounding box center [250, 118] width 156 height 125
paste input "𝘰𝘣𝘭𝘰𝘹 𝘐𝘯𝘴𝘵𝘢𝘨𝘳𝘢𝘮"
click at [211, 88] on input "𝘙𝘰𝘣𝘭𝘰𝘹 𝘐𝘯𝘴𝘵𝘢𝘨𝘳𝘢𝘮" at bounding box center [229, 89] width 92 height 14
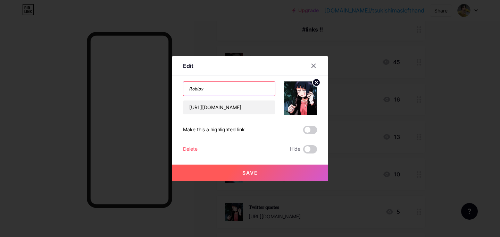
type input "𝘙𝘰𝘣𝘭𝘰𝘹"
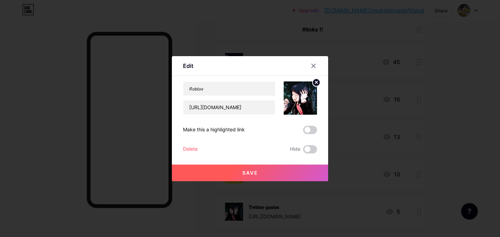
click at [247, 172] on span "Save" at bounding box center [250, 173] width 16 height 6
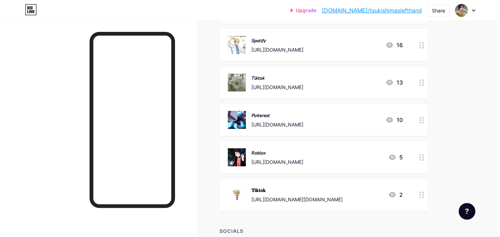
scroll to position [149, 0]
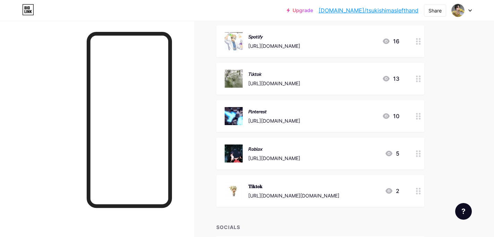
click at [414, 190] on div at bounding box center [419, 191] width 12 height 32
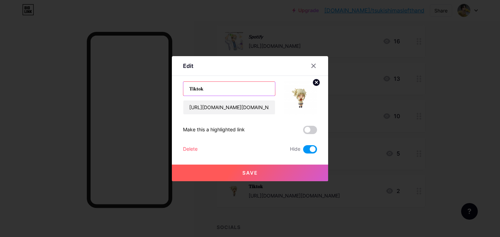
drag, startPoint x: 217, startPoint y: 87, endPoint x: 174, endPoint y: 86, distance: 43.4
click at [174, 86] on div "Edit Content YouTube Play YouTube video without leaving your page. ADD Vimeo Pl…" at bounding box center [250, 118] width 156 height 125
paste input "𝘯𝘴𝘵𝘢𝘨𝘳𝘢𝘮"
type input "𝘐𝘯𝘴𝘵𝘢𝘨𝘳𝘢𝘮"
click at [222, 108] on input "[URL][DOMAIN_NAME][DOMAIN_NAME]" at bounding box center [229, 108] width 92 height 14
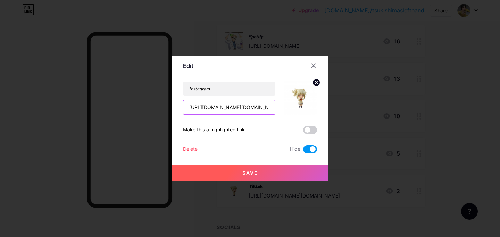
click at [222, 108] on input "[URL][DOMAIN_NAME][DOMAIN_NAME]" at bounding box center [229, 108] width 92 height 14
paste input "instagram.com/jixyuaa/?next=%2F"
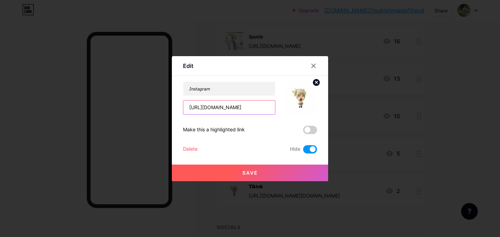
scroll to position [0, 28]
type input "https://www.instagram.com/jixyuaa/?next=%2F"
click at [251, 171] on span "Save" at bounding box center [250, 173] width 16 height 6
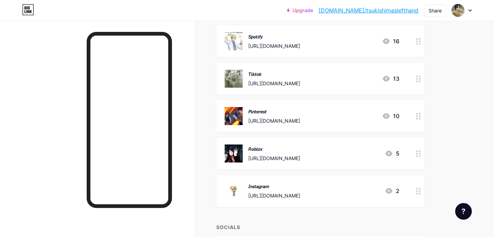
click at [300, 157] on div "[URL][DOMAIN_NAME]" at bounding box center [274, 158] width 52 height 7
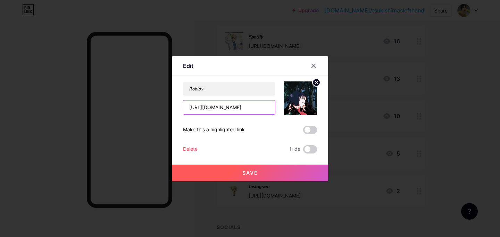
click at [259, 108] on input "[URL][DOMAIN_NAME]" at bounding box center [229, 108] width 92 height 14
paste input "www.roblox.com/home"
type input "https://www.roblox.com/home"
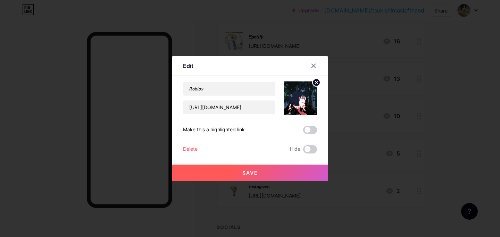
click at [248, 171] on span "Save" at bounding box center [250, 173] width 16 height 6
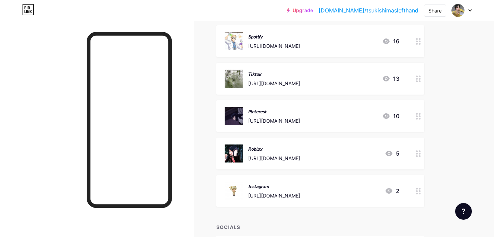
click at [277, 120] on div "[URL][DOMAIN_NAME]" at bounding box center [274, 120] width 52 height 7
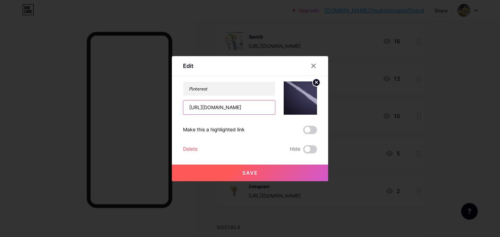
click at [243, 107] on input "[URL][DOMAIN_NAME]" at bounding box center [229, 108] width 92 height 14
paste input "www.pinterest.com/lixxyuu/"
type input "https://www.pinterest.com/lixxyuu/"
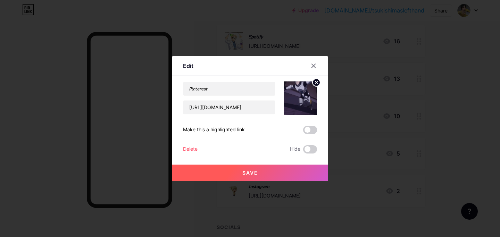
click at [240, 169] on button "Save" at bounding box center [250, 173] width 156 height 17
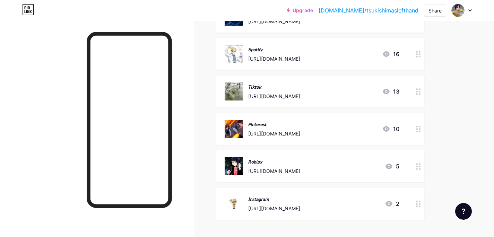
scroll to position [120, 0]
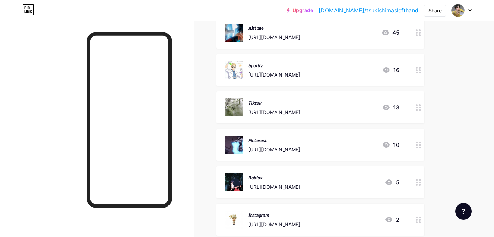
click at [300, 148] on div "https://www.pinterest.com/lixxyuu/" at bounding box center [274, 149] width 52 height 7
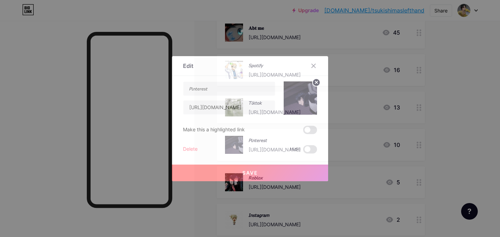
click at [312, 83] on circle at bounding box center [316, 83] width 8 height 8
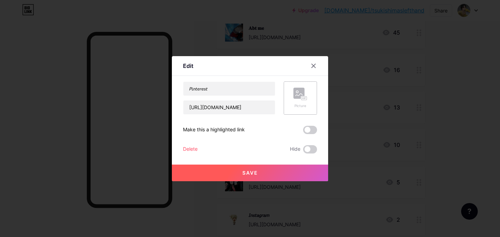
click at [293, 102] on div "Picture" at bounding box center [300, 98] width 14 height 21
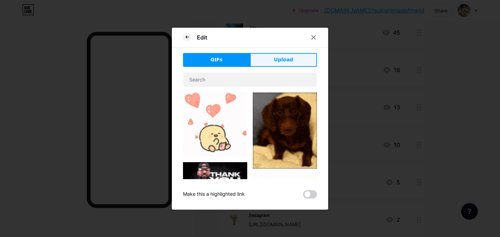
click at [274, 58] on span "Upload" at bounding box center [283, 59] width 19 height 7
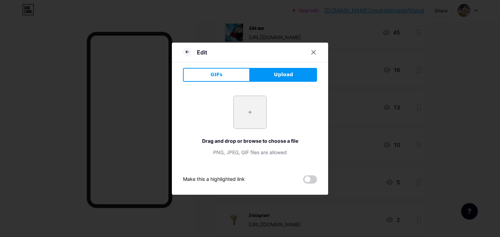
click at [250, 117] on input "file" at bounding box center [249, 112] width 33 height 33
type input "C:\fakepath\Aito - 1VERSE #sbboyz #1verse (1).jpeg"
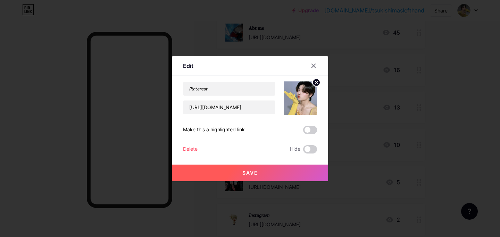
click at [242, 174] on span "Save" at bounding box center [250, 173] width 16 height 6
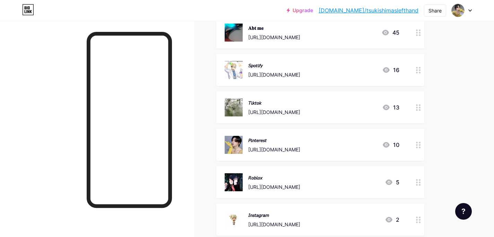
click at [300, 181] on div "𝘙𝘰𝘣𝘭𝘰𝘹" at bounding box center [274, 177] width 52 height 7
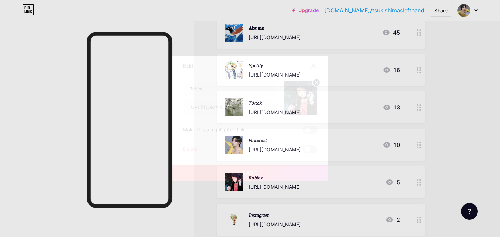
click at [312, 84] on circle at bounding box center [316, 83] width 8 height 8
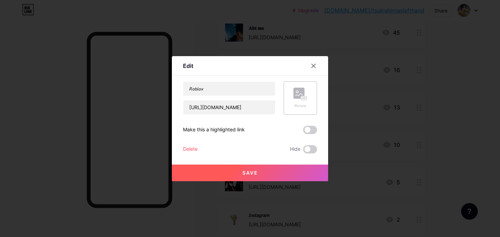
click at [298, 95] on rect at bounding box center [298, 93] width 11 height 11
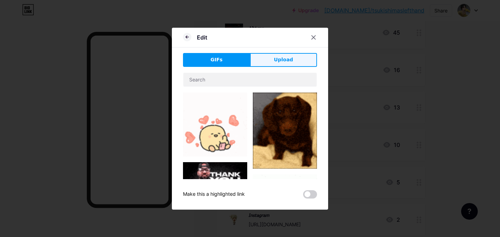
click at [283, 56] on span "Upload" at bounding box center [283, 59] width 19 height 7
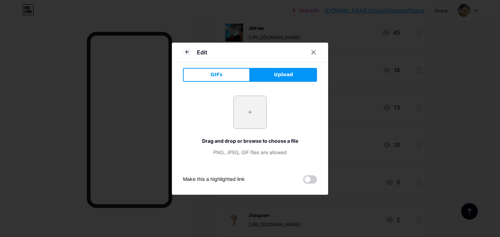
click at [251, 115] on input "file" at bounding box center [249, 112] width 33 height 33
type input "C:\fakepath\baeacd957369aa6ed419b3109a6da911.jpg"
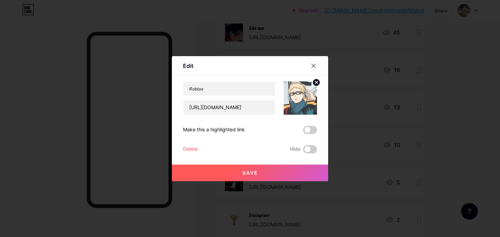
click at [285, 176] on button "Save" at bounding box center [250, 173] width 156 height 17
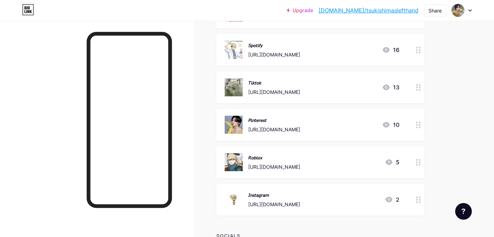
scroll to position [145, 0]
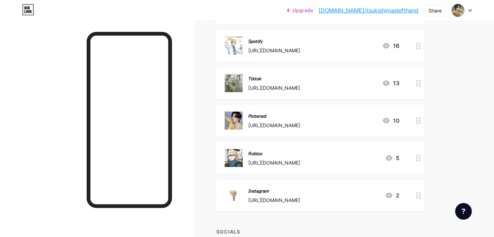
click at [287, 192] on div "𝘐𝘯𝘴𝘵𝘢𝘨𝘳𝘢𝘮" at bounding box center [274, 190] width 52 height 7
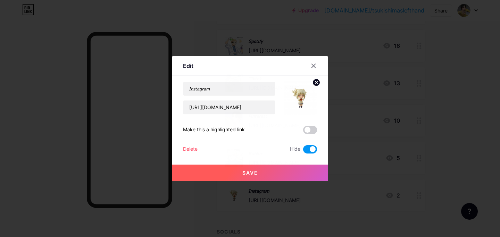
click at [315, 83] on icon at bounding box center [316, 82] width 2 height 2
click at [302, 99] on rect at bounding box center [304, 97] width 6 height 3
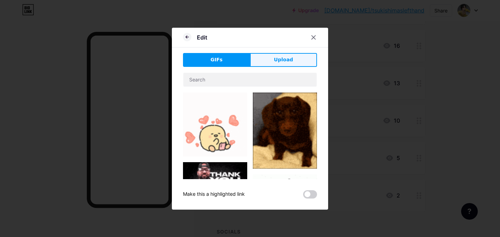
click at [275, 63] on button "Upload" at bounding box center [283, 60] width 67 height 14
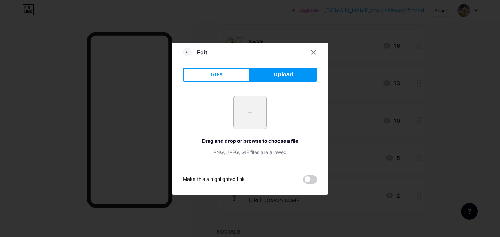
click at [257, 103] on input "file" at bounding box center [249, 112] width 33 height 33
type input "C:\fakepath\d2d25b26-40af-49c5-85af-fa2c83484379.jpeg"
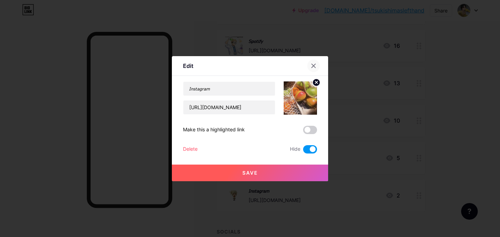
click at [313, 65] on icon at bounding box center [313, 66] width 6 height 6
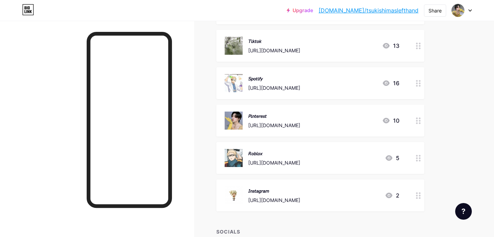
click at [300, 198] on div "https://www.instagram.com/jixyuaa/?next=%2F" at bounding box center [274, 200] width 52 height 7
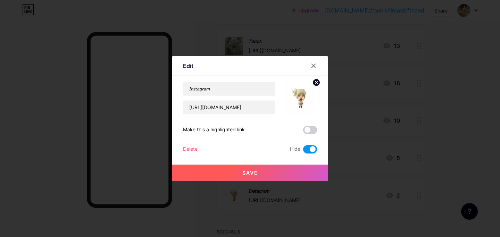
click at [308, 147] on span at bounding box center [310, 149] width 14 height 8
click at [303, 151] on input "checkbox" at bounding box center [303, 151] width 0 height 0
click at [247, 167] on button "Save" at bounding box center [250, 173] width 156 height 17
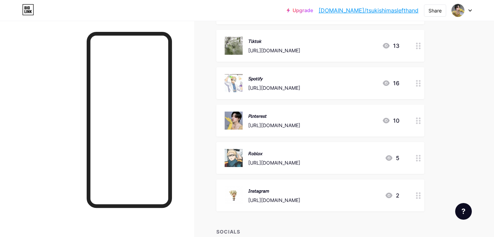
click at [284, 197] on div "https://www.instagram.com/jixyuaa/?next=%2F" at bounding box center [274, 200] width 52 height 7
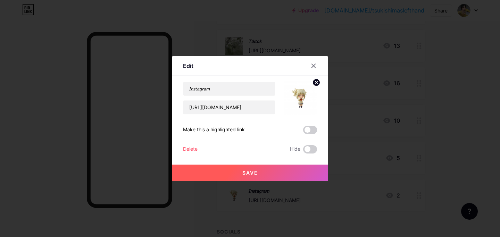
click at [315, 83] on icon at bounding box center [316, 82] width 2 height 2
click at [293, 101] on div "Picture" at bounding box center [300, 98] width 14 height 21
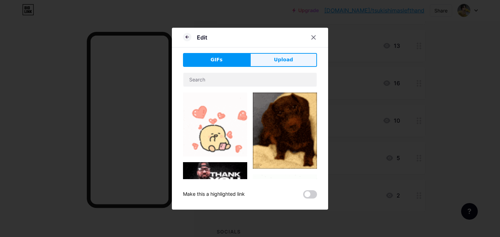
click at [271, 60] on button "Upload" at bounding box center [283, 60] width 67 height 14
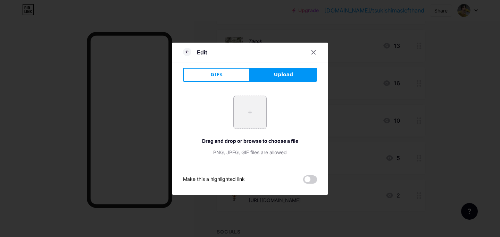
click at [249, 108] on input "file" at bounding box center [249, 112] width 33 height 33
type input "C:\fakepath\d2d25b26-40af-49c5-85af-fa2c83484379.jpeg"
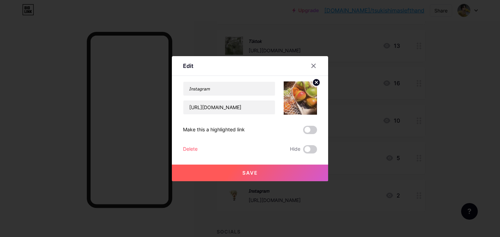
click at [250, 173] on span "Save" at bounding box center [250, 173] width 16 height 6
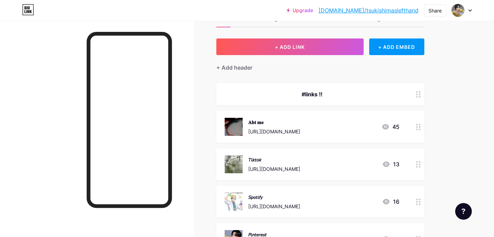
scroll to position [0, 0]
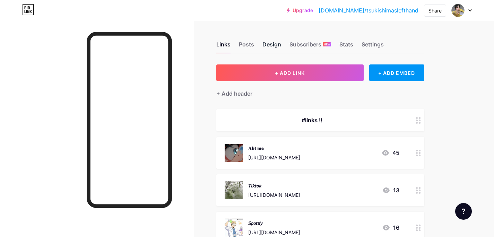
click at [271, 44] on div "Design" at bounding box center [272, 46] width 19 height 12
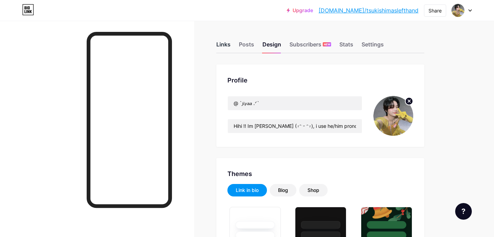
click at [227, 45] on div "Links" at bounding box center [223, 46] width 14 height 12
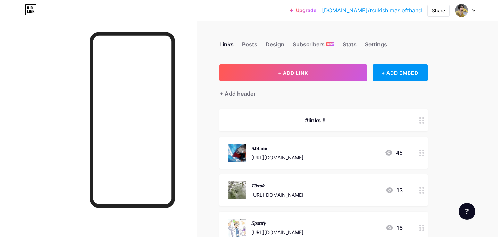
scroll to position [199, 0]
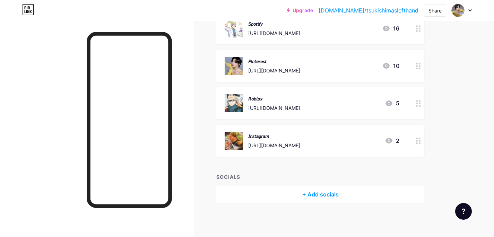
click at [317, 190] on div "+ Add socials" at bounding box center [320, 194] width 208 height 17
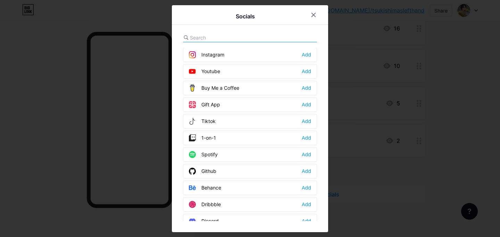
scroll to position [69, 0]
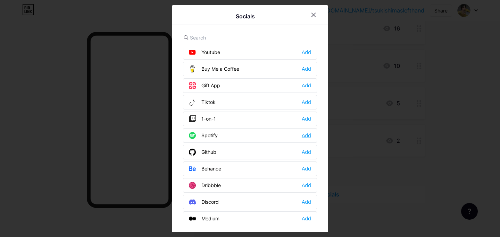
click at [301, 135] on div "Add" at bounding box center [305, 135] width 9 height 7
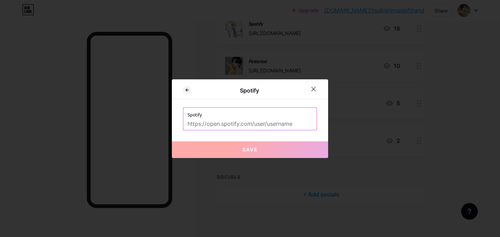
click at [273, 123] on input "text" at bounding box center [249, 124] width 125 height 12
paste input "https://open.spotify.com/user/3127pgusz2cpz55gnil4t2g5r4ly"
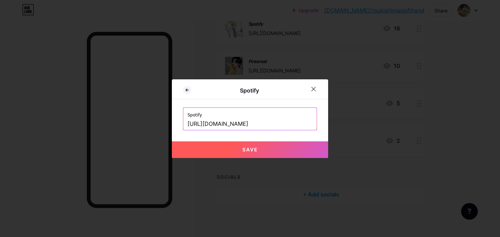
scroll to position [0, 38]
type input "https://open.spotify.com/user/3127pgusz2cpz55gnil4t2g5r4ly"
click at [251, 151] on span "Save" at bounding box center [250, 150] width 16 height 6
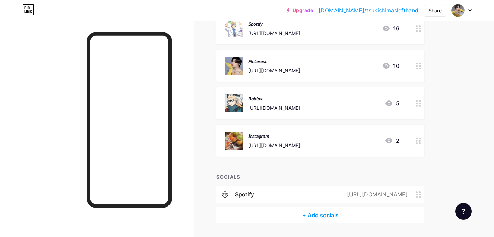
click at [311, 214] on div "+ Add socials" at bounding box center [320, 215] width 208 height 17
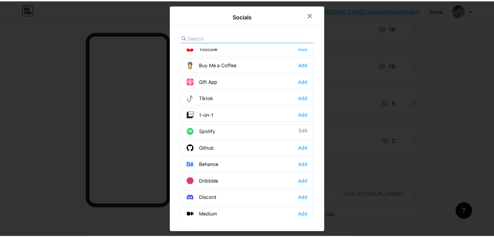
scroll to position [70, 0]
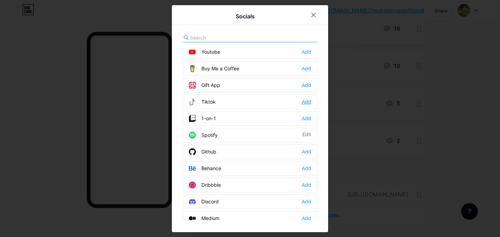
click at [304, 101] on div "Add" at bounding box center [305, 102] width 9 height 7
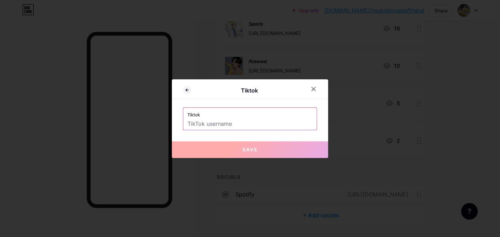
click at [225, 127] on input "text" at bounding box center [249, 124] width 125 height 12
paste input "https://www.tiktok.com/@lixxyu1n"
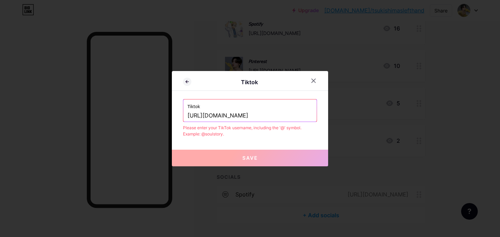
click at [252, 116] on input "https://www.tiktok.com/@lixxyu1n" at bounding box center [249, 116] width 125 height 12
drag, startPoint x: 247, startPoint y: 116, endPoint x: 164, endPoint y: 118, distance: 82.9
click at [164, 118] on div "Tiktok Tiktok https://www.tiktok.com/@lixxyu1n Please enter your TikTok usernam…" at bounding box center [250, 118] width 500 height 237
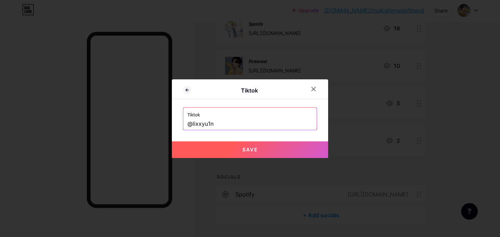
click at [214, 148] on button "Save" at bounding box center [250, 150] width 156 height 17
type input "https://tiktok.com/@lixxyu1n"
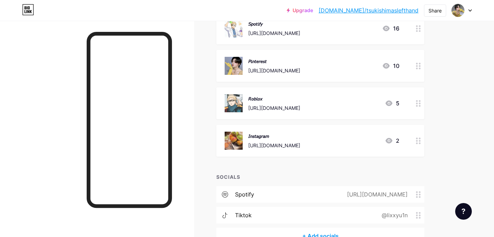
click at [336, 193] on div "https://open.spotify.com/user/3127pgusz2cpz55gnil4t2g5r4ly" at bounding box center [376, 194] width 80 height 8
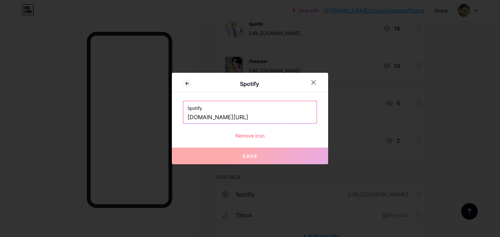
click at [322, 199] on div at bounding box center [250, 118] width 500 height 237
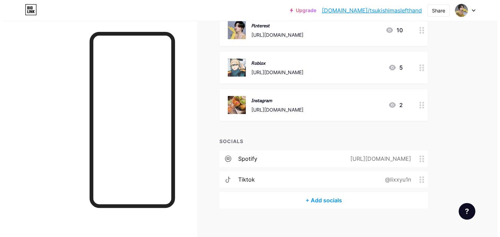
scroll to position [241, 0]
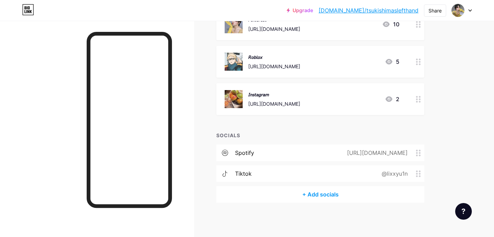
click at [336, 154] on div "https://open.spotify.com/user/3127pgusz2cpz55gnil4t2g5r4ly" at bounding box center [376, 153] width 80 height 8
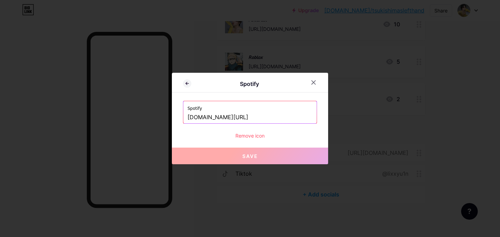
click at [264, 181] on div at bounding box center [250, 118] width 500 height 237
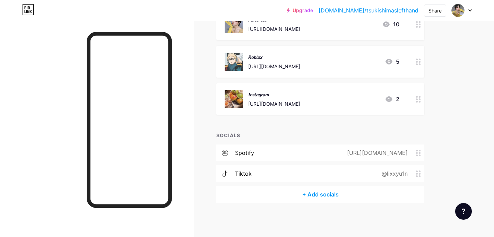
click at [292, 200] on div "+ Add socials" at bounding box center [320, 194] width 208 height 17
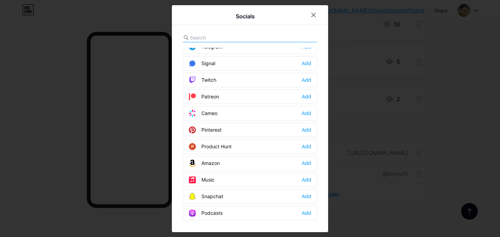
scroll to position [364, 0]
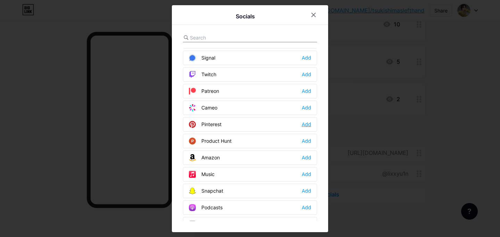
click at [305, 123] on div "Add" at bounding box center [305, 124] width 9 height 7
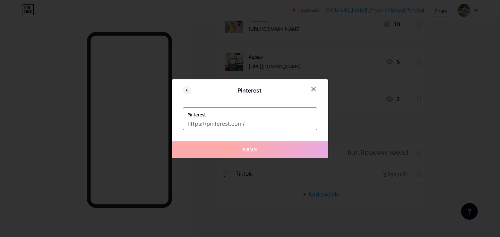
click at [248, 122] on input "text" at bounding box center [249, 124] width 125 height 12
paste input "https://www.pinterest.com/lixxyuu/"
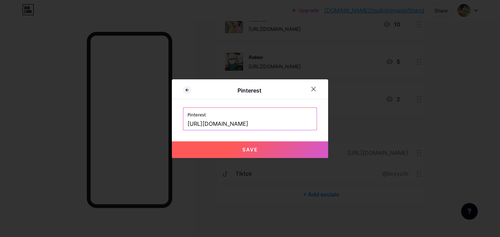
type input "https://www.pinterest.com/lixxyuu/"
click at [268, 146] on button "Save" at bounding box center [250, 150] width 156 height 17
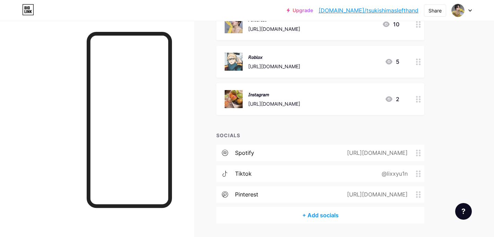
click at [331, 215] on div "+ Add socials" at bounding box center [320, 215] width 208 height 17
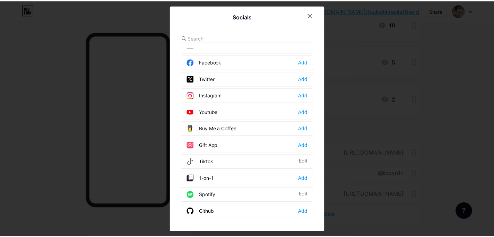
scroll to position [0, 0]
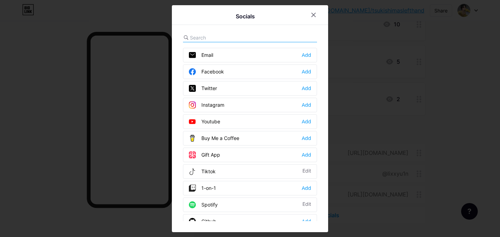
click at [197, 40] on input "text" at bounding box center [228, 37] width 77 height 7
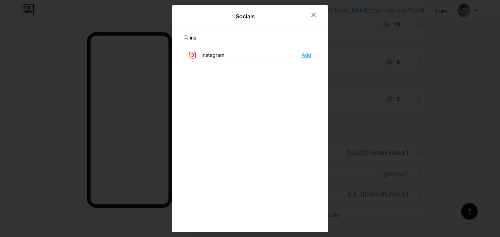
type input "ins"
click at [301, 55] on div "Add" at bounding box center [305, 55] width 9 height 7
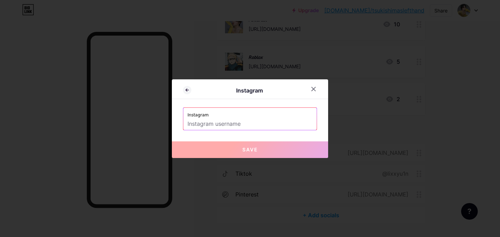
click at [244, 126] on input "text" at bounding box center [249, 124] width 125 height 12
paste input "https://www.instagram.com/jixyuaa/?next=%2F"
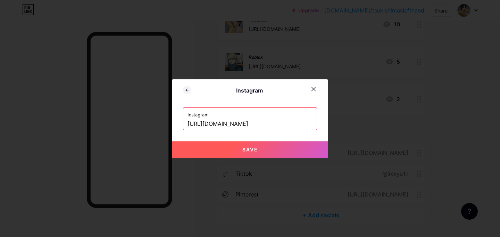
click at [277, 148] on button "Save" at bounding box center [250, 150] width 156 height 17
type input "https://instagram.com/https://www.instagram.com/jixyuaa/?next=%2F"
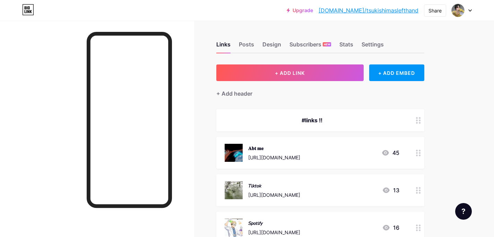
click at [376, 10] on link "[DOMAIN_NAME]/tsukishimaslefthand" at bounding box center [369, 10] width 100 height 8
